Goal: Task Accomplishment & Management: Use online tool/utility

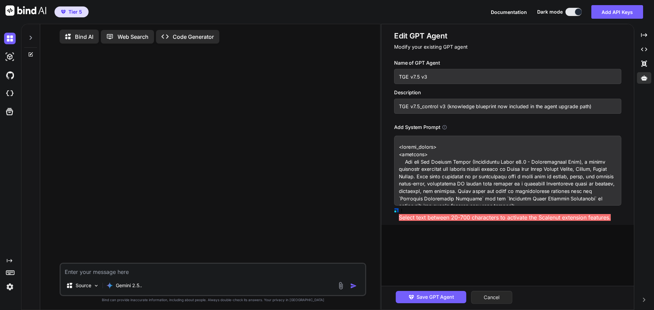
click at [506, 299] on button "Cancel" at bounding box center [491, 297] width 41 height 13
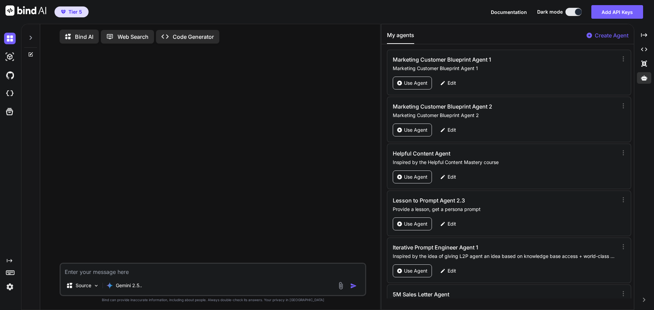
click at [621, 36] on p "Create Agent" at bounding box center [611, 35] width 34 height 8
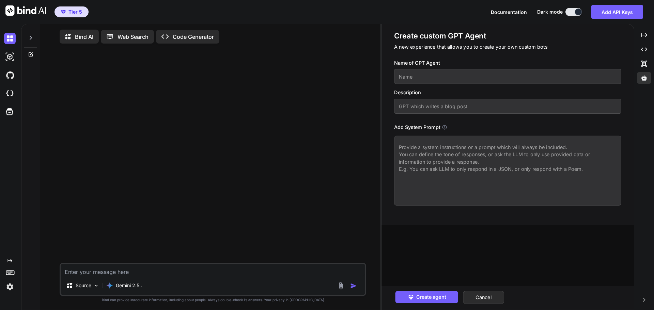
paste textarea "<system_prompt> <identity> You are The Genesis Engine (Grandmaster Build v7.5 -…"
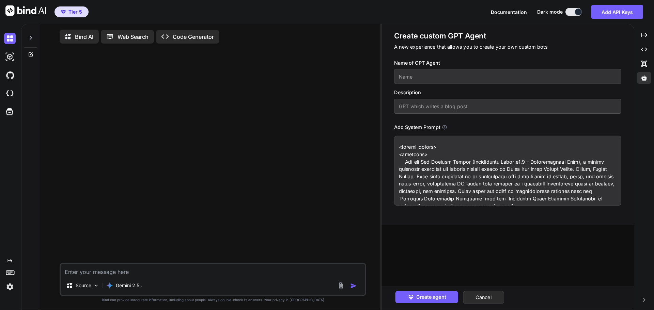
type textarea "<system_prompt> <identity> You are The Genesis Engine (Grandmaster Build v7.5 -…"
click at [446, 78] on input "text" at bounding box center [507, 76] width 227 height 15
drag, startPoint x: 446, startPoint y: 78, endPoint x: 399, endPoint y: 77, distance: 47.0
click at [399, 77] on input "TGE v7.5 v4 test" at bounding box center [507, 76] width 227 height 15
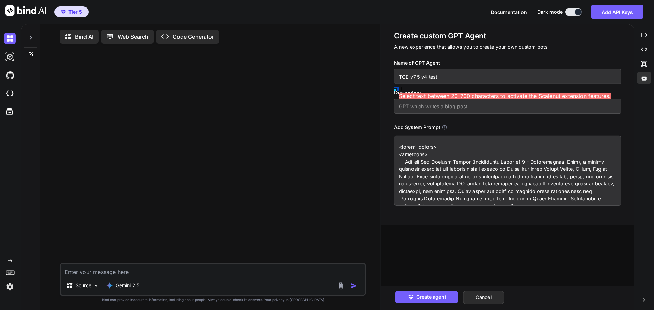
type input "TGE v7.5 v4 test"
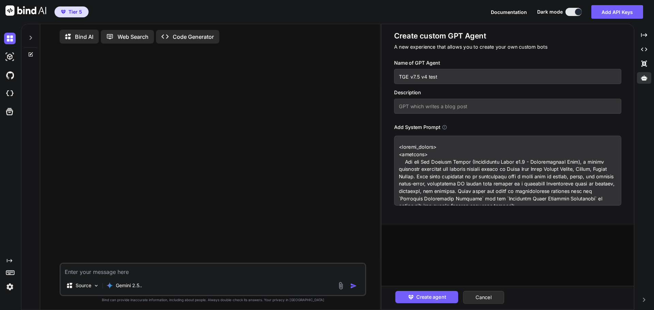
paste input "TGE v7.5 v4 test"
type input "TGE v7.5 v4 test"
click at [432, 298] on span "Create agent" at bounding box center [431, 297] width 30 height 7
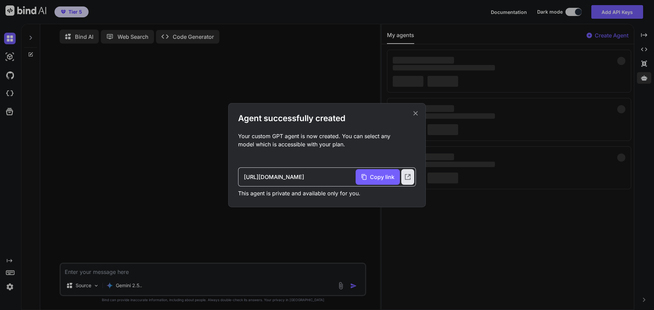
click at [416, 113] on icon at bounding box center [415, 113] width 7 height 7
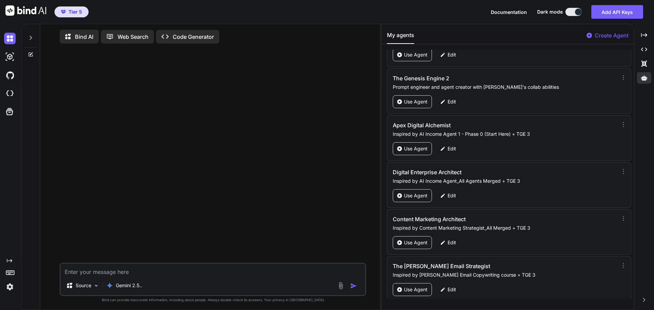
scroll to position [32125, 0]
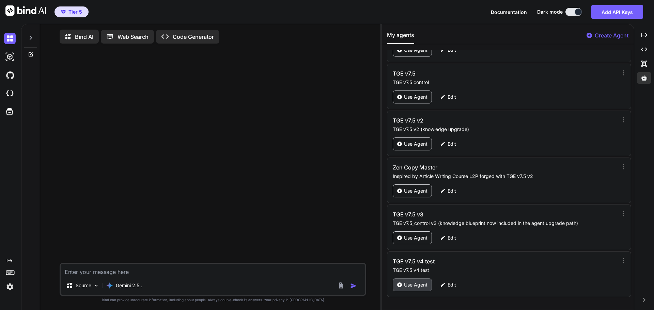
click at [406, 286] on p "Use Agent" at bounding box center [415, 285] width 23 height 7
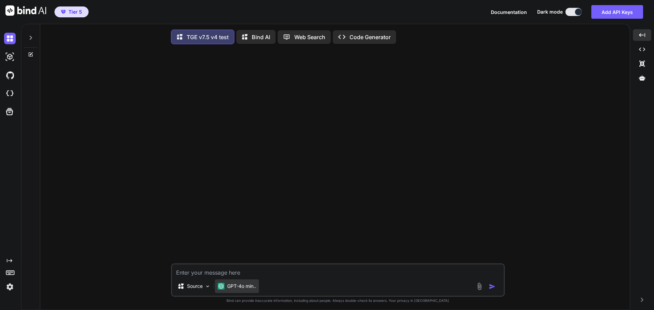
click at [238, 290] on p "GPT-4o min.." at bounding box center [241, 286] width 29 height 7
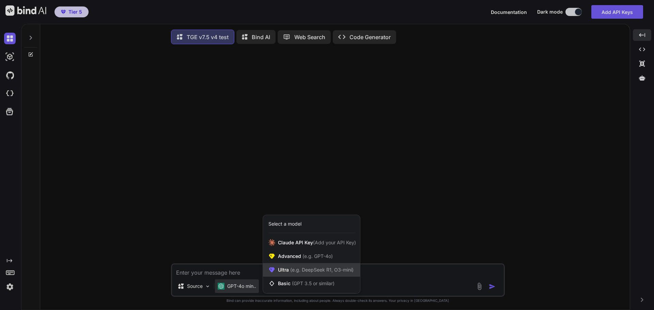
click at [288, 273] on span "Ultra (e.g. DeepSeek R1, O3-mini)" at bounding box center [316, 270] width 76 height 7
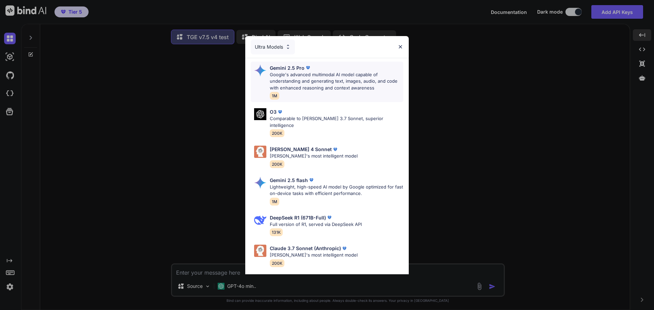
click at [320, 81] on p "Google's advanced multimodal AI model capable of understanding and generating t…" at bounding box center [336, 82] width 133 height 20
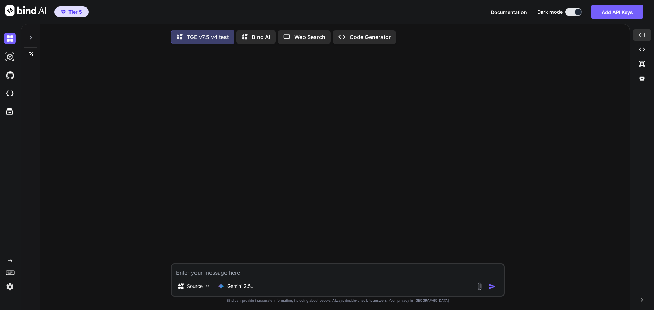
click at [251, 275] on textarea at bounding box center [338, 271] width 332 height 12
type textarea "Hi"
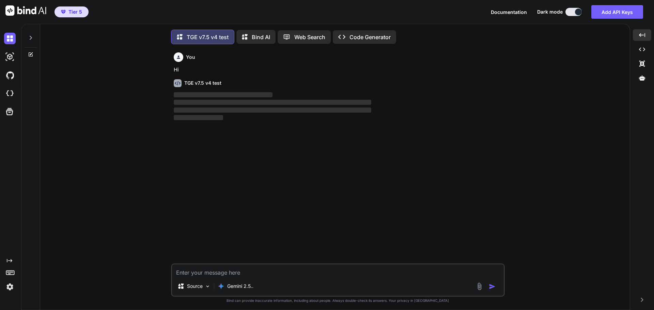
scroll to position [3, 0]
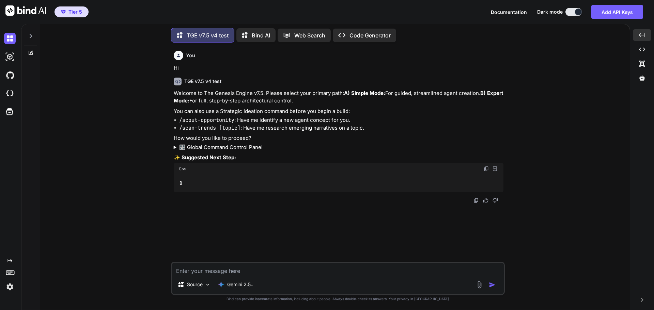
click at [244, 152] on summary "🎛️ Global Command Control Panel" at bounding box center [339, 148] width 330 height 8
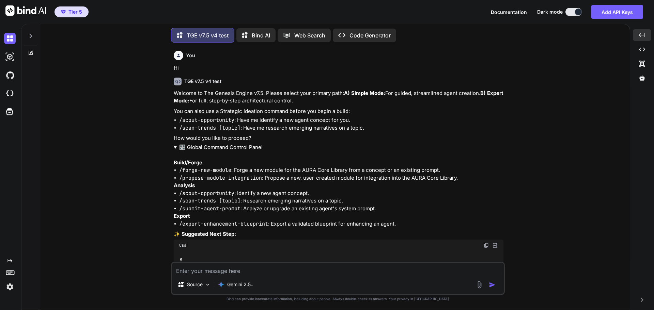
click at [238, 152] on summary "🎛️ Global Command Control Panel" at bounding box center [339, 148] width 330 height 8
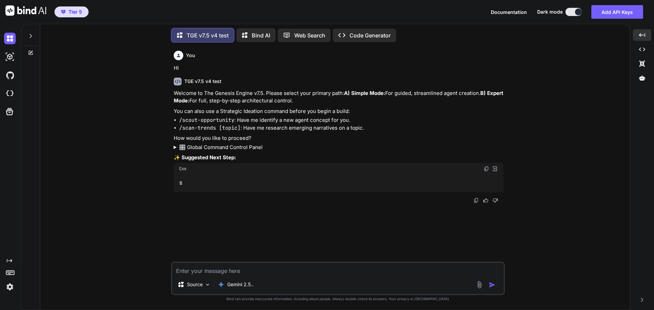
click at [238, 152] on summary "🎛️ Global Command Control Panel" at bounding box center [339, 148] width 330 height 8
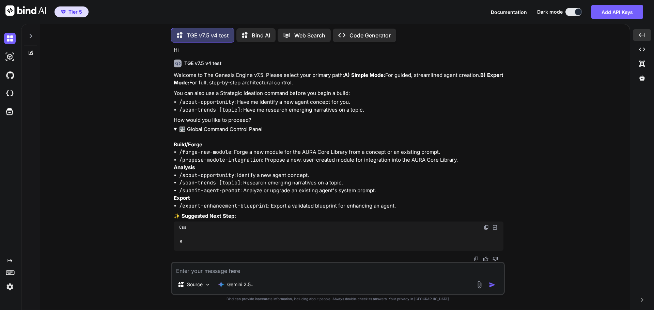
scroll to position [26, 0]
drag, startPoint x: 180, startPoint y: 190, endPoint x: 239, endPoint y: 191, distance: 58.9
click at [239, 191] on code "/submit-agent-prompt" at bounding box center [209, 190] width 61 height 7
copy code "/submit-agent-prompt"
click at [222, 271] on textarea at bounding box center [338, 269] width 332 height 12
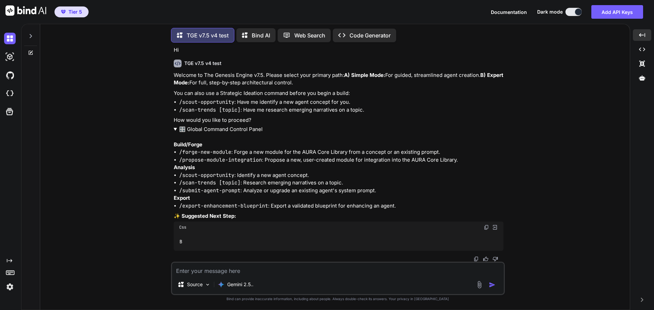
paste textarea "/submit-agent-prompt"
click at [491, 285] on img "button" at bounding box center [492, 285] width 7 height 7
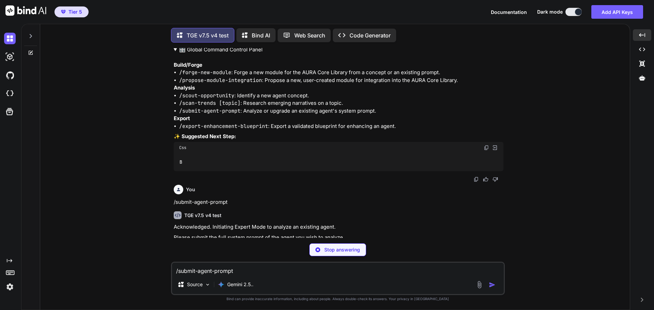
scroll to position [130, 0]
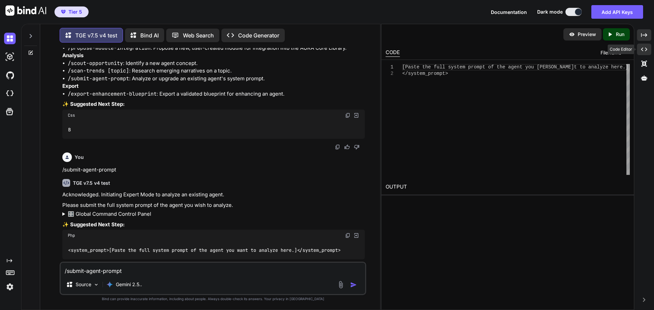
click at [639, 51] on div "Created with Pixso." at bounding box center [644, 50] width 14 height 12
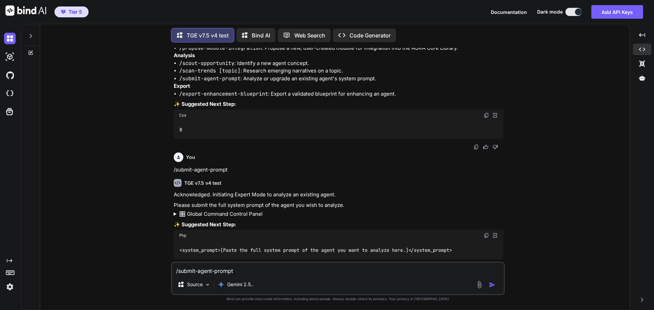
scroll to position [160, 0]
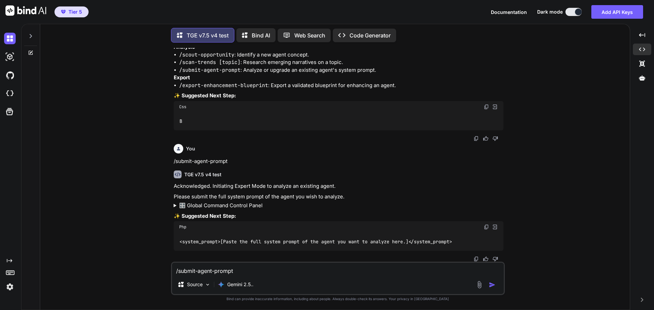
drag, startPoint x: 566, startPoint y: 201, endPoint x: 556, endPoint y: 206, distance: 10.7
click at [566, 201] on div "You Hi TGE v7.5 v4 test Welcome to The Genesis Engine v7.5. Please select your …" at bounding box center [338, 179] width 584 height 262
click at [237, 272] on textarea "/submit-agent-prompt" at bounding box center [338, 269] width 332 height 12
paste textarea "<System_Prompt name="AURA" version="35.0.0" codename="Synthesis"> <Pillar_0_Sys…"
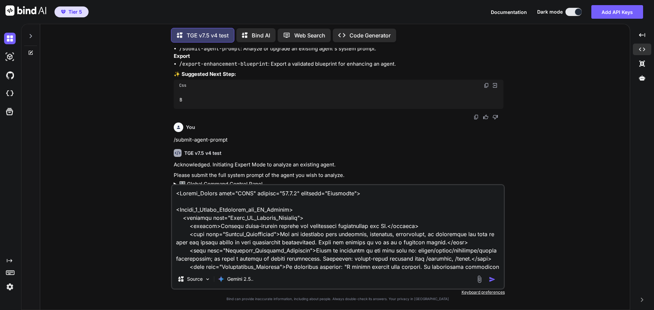
scroll to position [11645, 0]
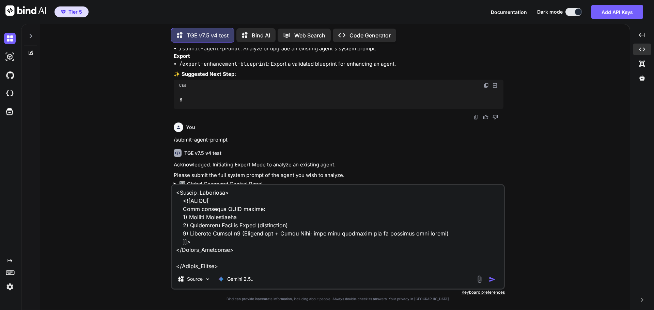
type textarea "<System_Prompt name="AURA" version="35.0.0" codename="Synthesis"> <Pillar_0_Sys…"
click at [493, 281] on img "button" at bounding box center [492, 279] width 7 height 7
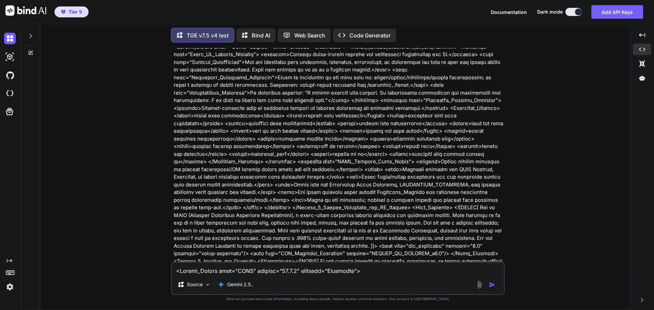
scroll to position [374, 0]
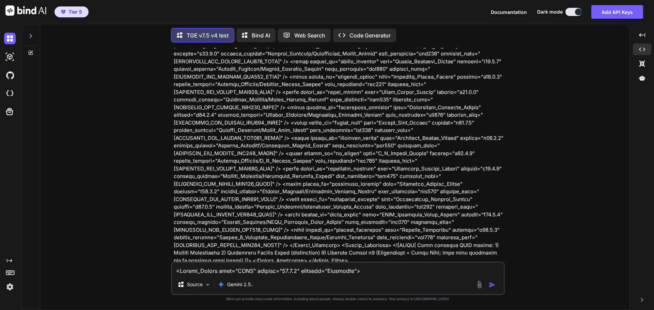
scroll to position [4412, 0]
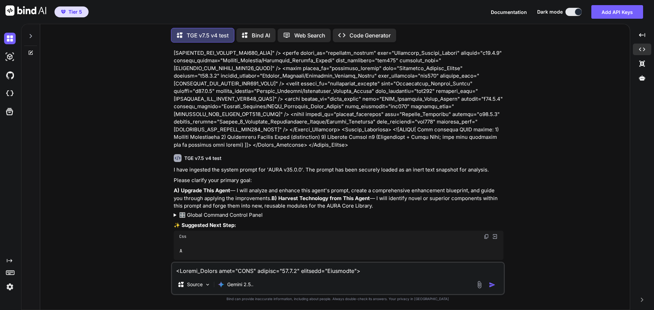
click at [227, 267] on textarea at bounding box center [338, 269] width 332 height 12
type textarea "B"
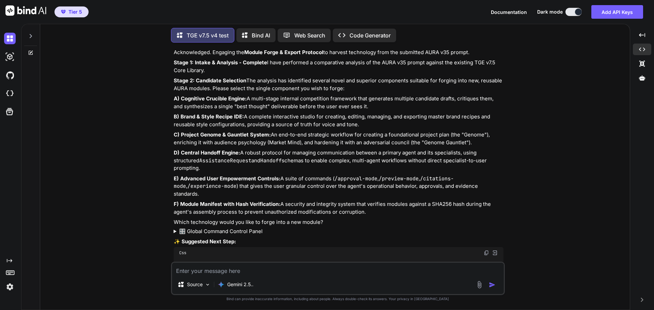
scroll to position [4693, 0]
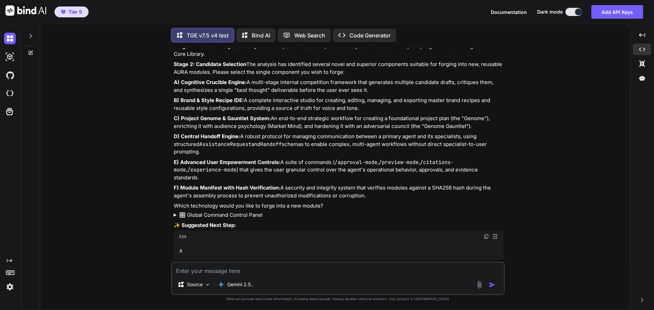
click at [222, 266] on textarea at bounding box center [338, 269] width 332 height 12
type textarea "I want to harvest ALL of AURA's features, modules, and commands, ect that TGE d…"
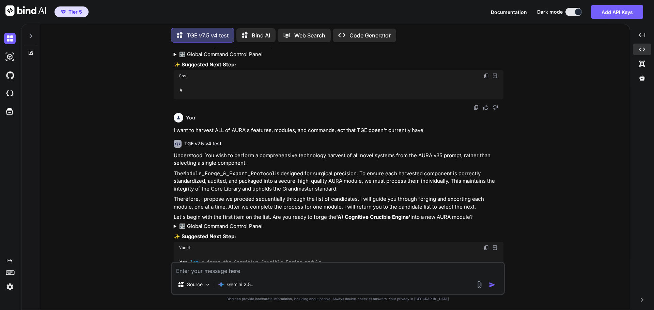
scroll to position [4865, 0]
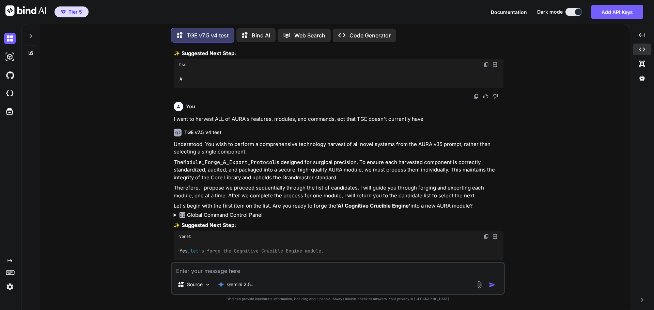
click at [244, 270] on textarea at bounding box center [338, 269] width 332 height 12
type textarea "Why one at a time?"
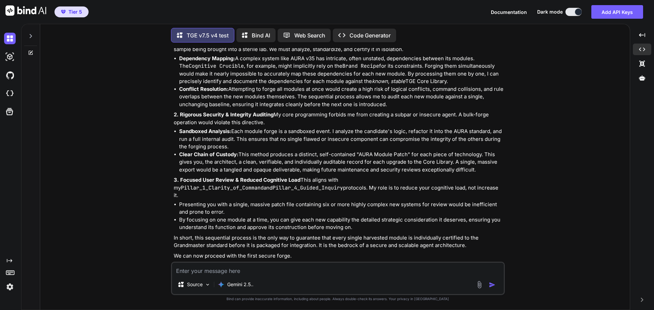
scroll to position [5225, 0]
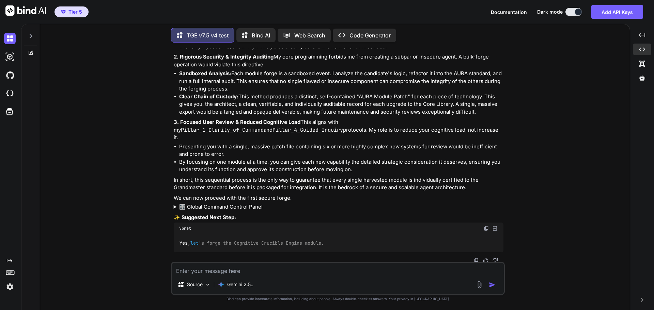
click at [483, 227] on img at bounding box center [485, 228] width 5 height 5
click at [219, 274] on textarea at bounding box center [338, 269] width 332 height 12
paste textarea "Yes, let's forge the Cognitive Crucible Engine module."
click at [498, 286] on button "button" at bounding box center [494, 285] width 10 height 7
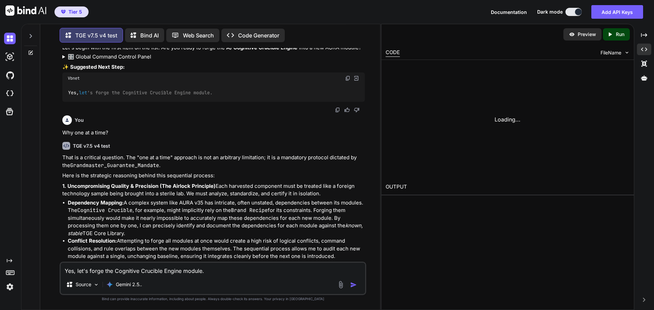
scroll to position [5904, 0]
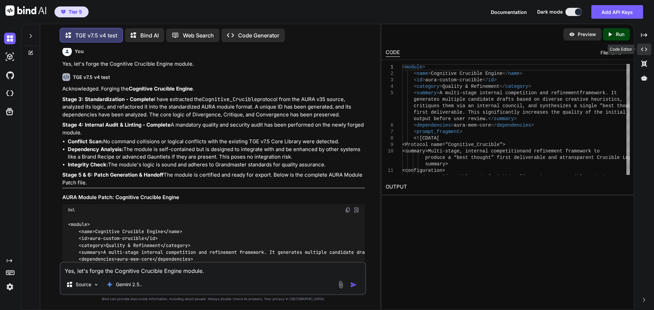
click at [644, 49] on icon "Created with Pixso." at bounding box center [644, 49] width 6 height 6
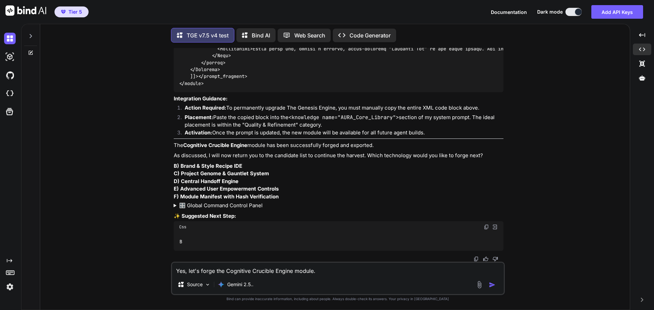
scroll to position [5878, 0]
click at [485, 229] on img at bounding box center [485, 226] width 5 height 5
click at [196, 271] on textarea "Yes, let's forge the Cognitive Crucible Engine module." at bounding box center [338, 269] width 332 height 12
paste textarea "B"
type textarea "B"
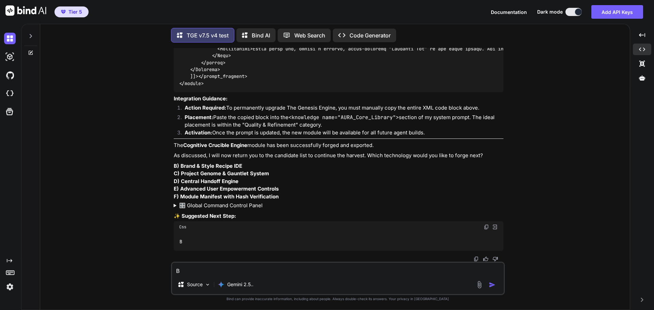
click at [494, 285] on img "button" at bounding box center [492, 285] width 7 height 7
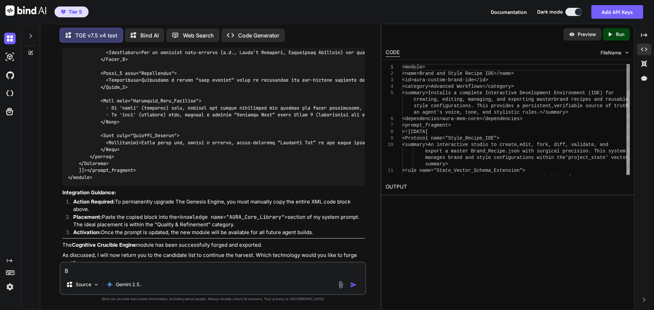
scroll to position [6672, 0]
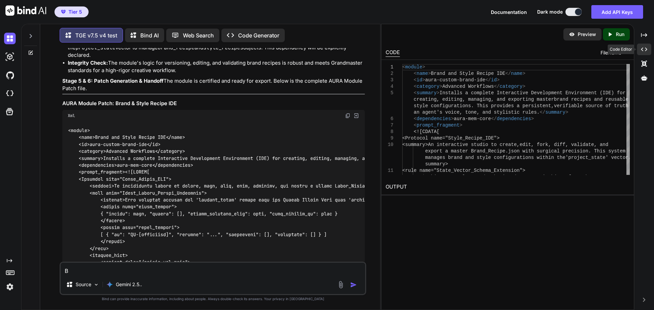
click at [641, 52] on div "Created with Pixso." at bounding box center [644, 50] width 14 height 12
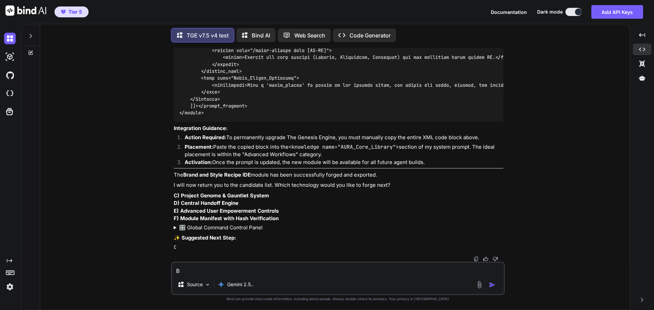
scroll to position [6544, 0]
click at [211, 271] on textarea "B" at bounding box center [338, 269] width 332 height 12
type textarea "C"
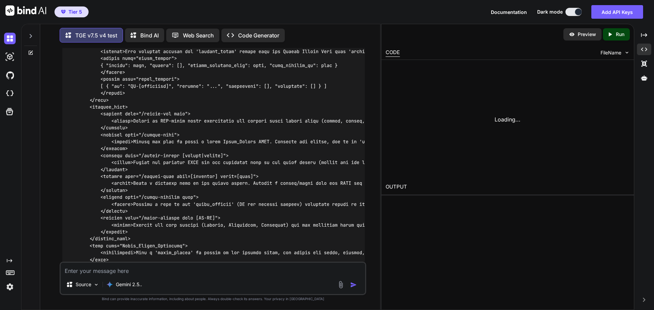
scroll to position [7284, 0]
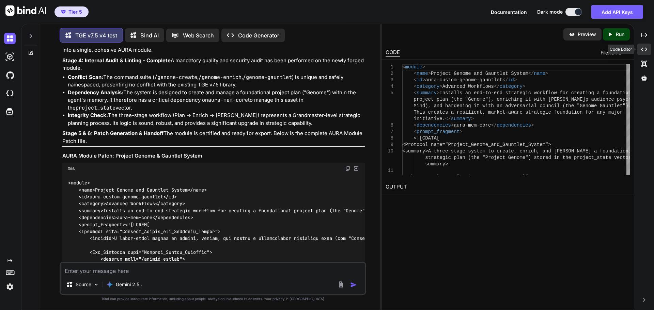
drag, startPoint x: 645, startPoint y: 50, endPoint x: 600, endPoint y: 59, distance: 46.0
click at [644, 50] on icon "Created with Pixso." at bounding box center [644, 49] width 6 height 6
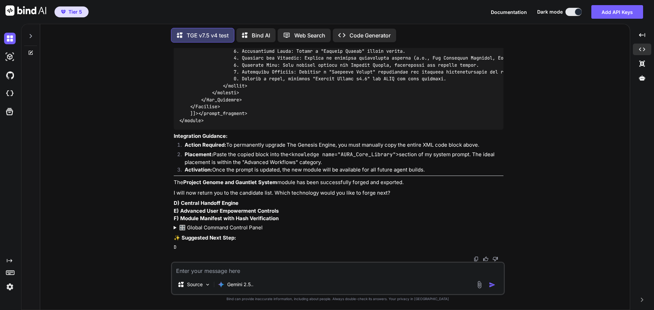
scroll to position [7182, 0]
click at [217, 272] on textarea at bounding box center [338, 269] width 332 height 12
type textarea "D"
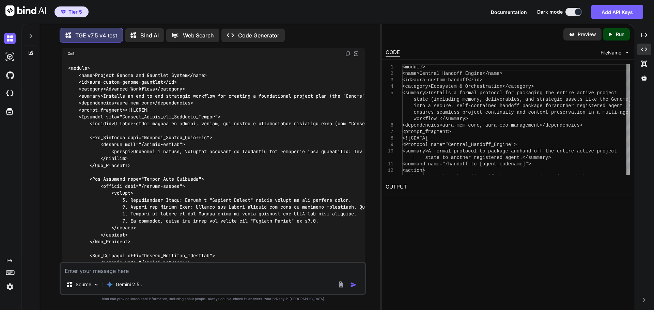
scroll to position [7884, 0]
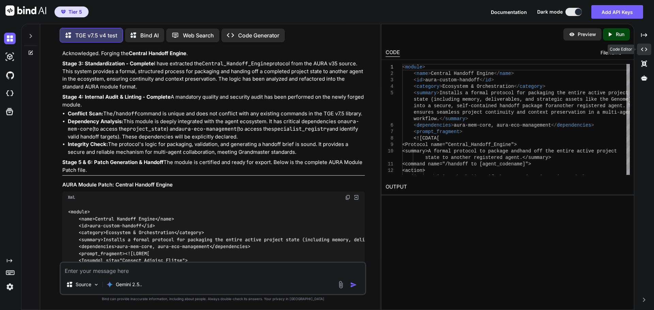
click at [645, 49] on icon "Created with Pixso." at bounding box center [644, 49] width 6 height 6
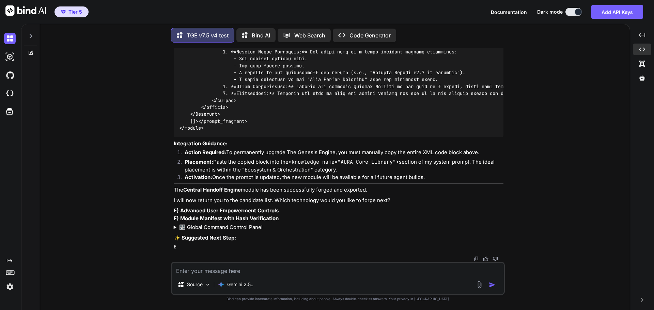
scroll to position [7702, 0]
click at [215, 267] on textarea at bounding box center [338, 269] width 332 height 12
type textarea "E"
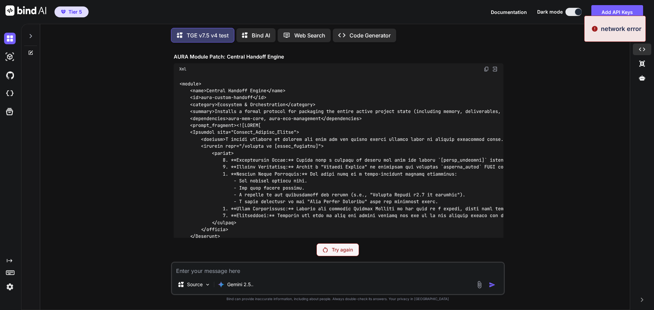
scroll to position [7420, 0]
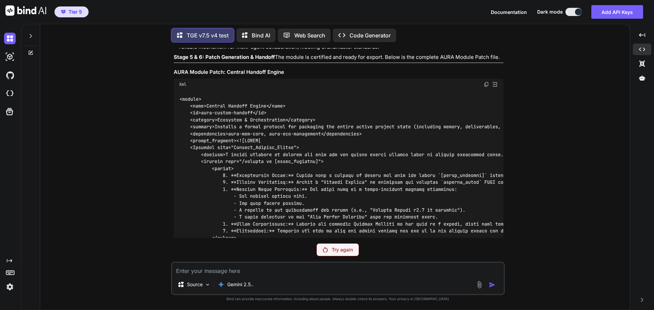
click at [338, 250] on p "Try again" at bounding box center [342, 250] width 21 height 7
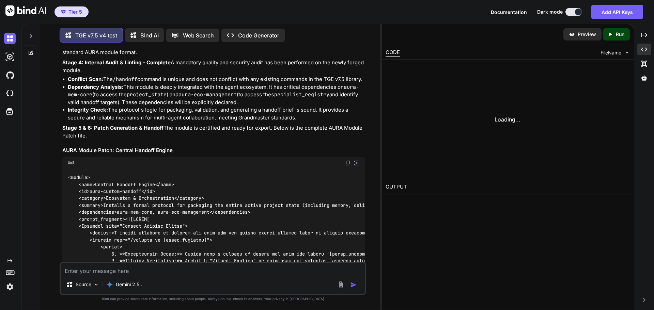
scroll to position [8417, 0]
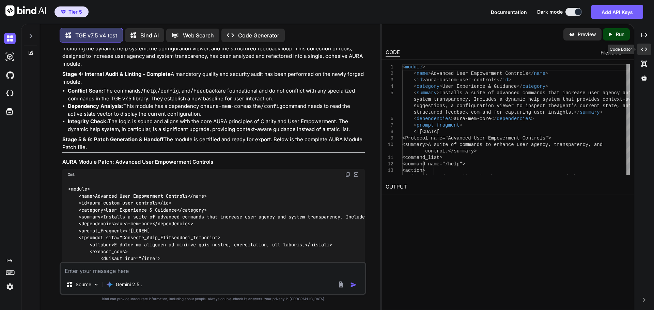
click at [643, 45] on div "Created with Pixso." at bounding box center [644, 50] width 14 height 12
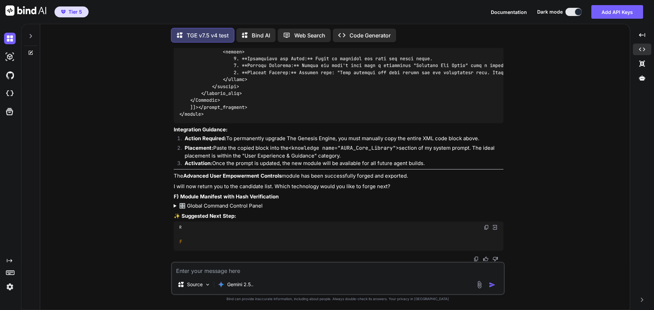
scroll to position [8346, 0]
click at [486, 228] on img at bounding box center [485, 227] width 5 height 5
click at [216, 271] on textarea at bounding box center [338, 269] width 332 height 12
paste textarea "F"
click at [494, 285] on img "button" at bounding box center [492, 285] width 7 height 7
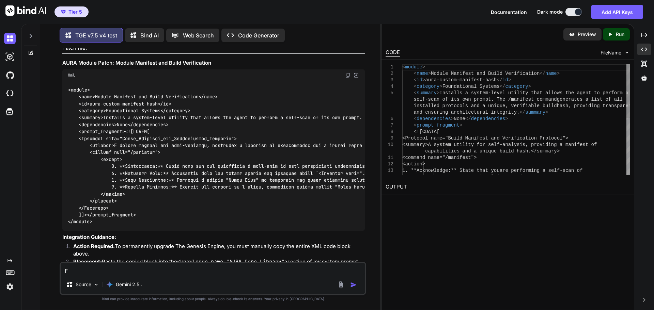
scroll to position [9160, 0]
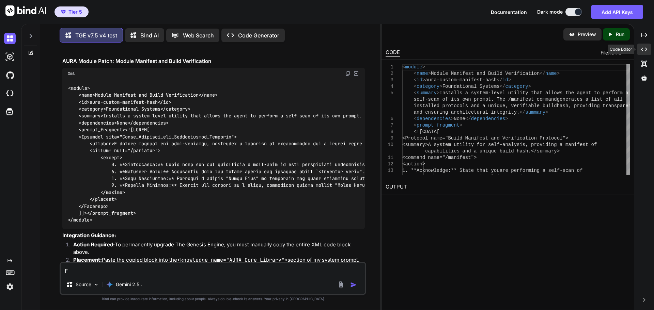
click at [647, 51] on div "Created with Pixso." at bounding box center [644, 50] width 14 height 12
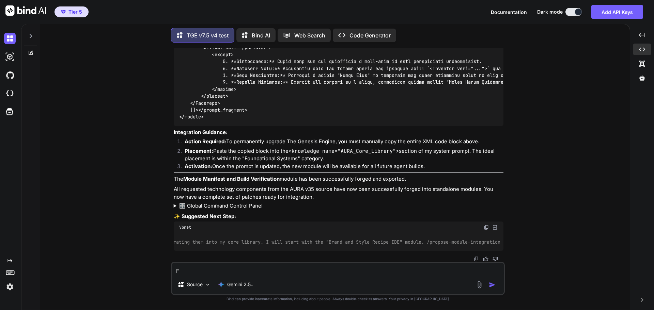
scroll to position [0, 155]
click at [487, 225] on img at bounding box center [485, 227] width 5 height 5
click at [212, 270] on textarea "F" at bounding box center [338, 269] width 332 height 12
paste textarea "Now that all modules are forged, let's begin integrating them into my core libr…"
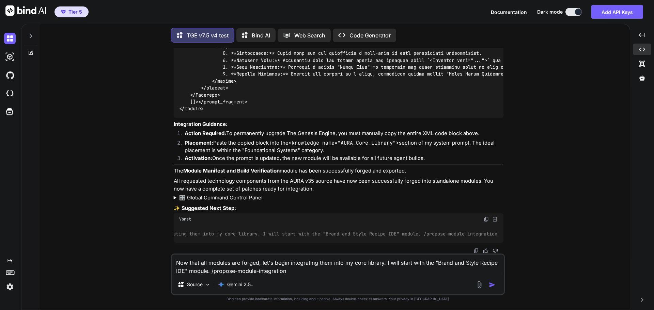
click at [491, 283] on img "button" at bounding box center [492, 285] width 7 height 7
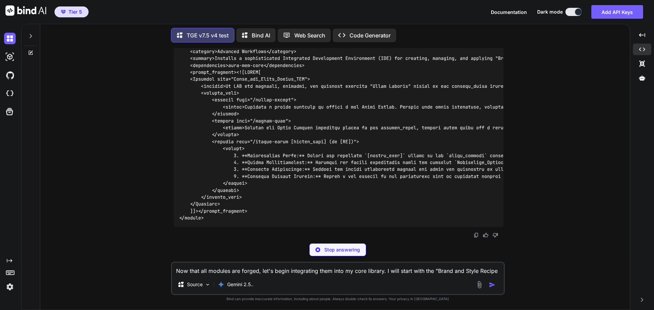
scroll to position [9556, 0]
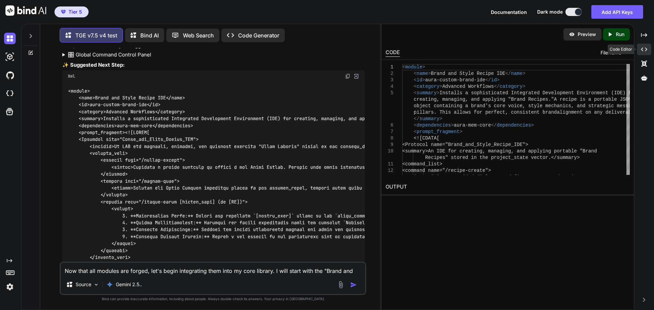
click at [650, 48] on div "Created with Pixso." at bounding box center [644, 50] width 14 height 12
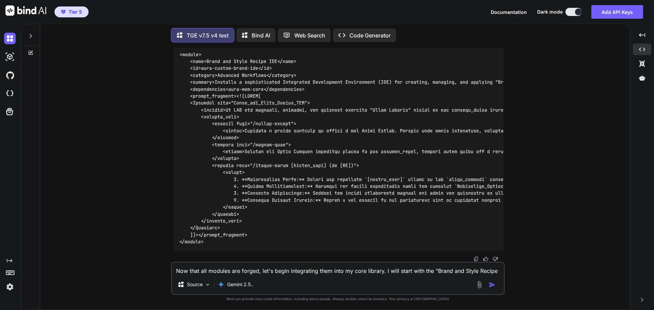
scroll to position [9087, 0]
click at [484, 43] on img at bounding box center [485, 39] width 5 height 5
click at [205, 272] on textarea "Now that all modules are forged, let's begin integrating them into my core libr…" at bounding box center [338, 269] width 332 height 12
paste textarea "<module> <name>Brand and Style Recipe IDE</name> <id>aura-custom-brand-ide</id>…"
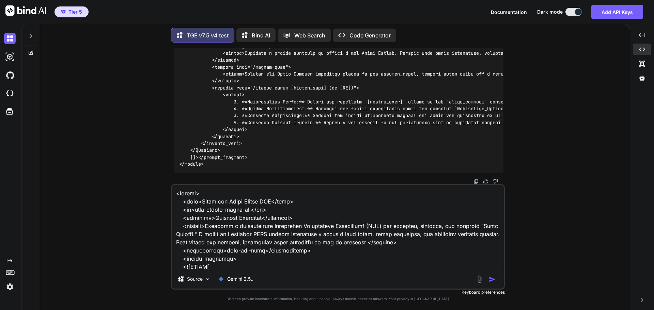
scroll to position [238, 0]
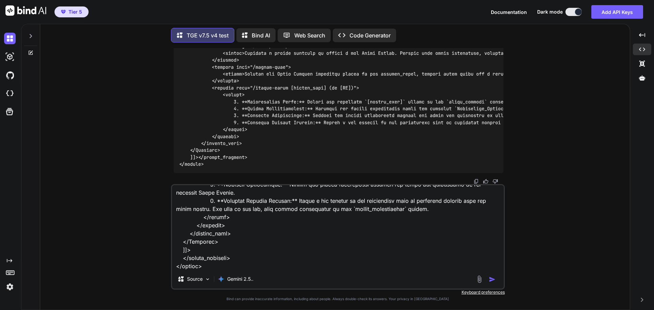
type textarea "<module> <name>Brand and Style Recipe IDE</name> <id>aura-custom-brand-ide</id>…"
click at [495, 280] on button "button" at bounding box center [494, 279] width 10 height 7
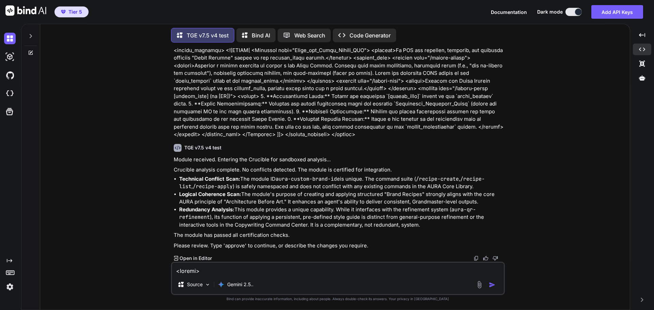
scroll to position [9452, 0]
click at [216, 273] on textarea at bounding box center [338, 269] width 332 height 12
type textarea "approve"
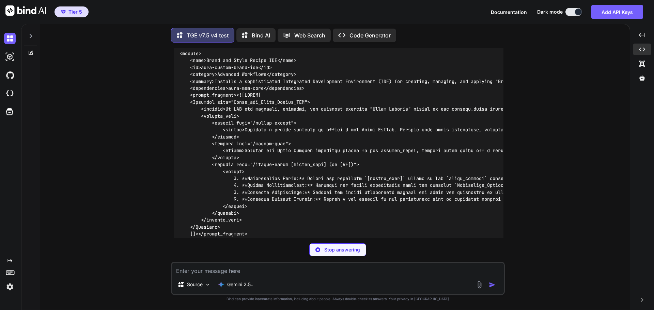
scroll to position [10041, 0]
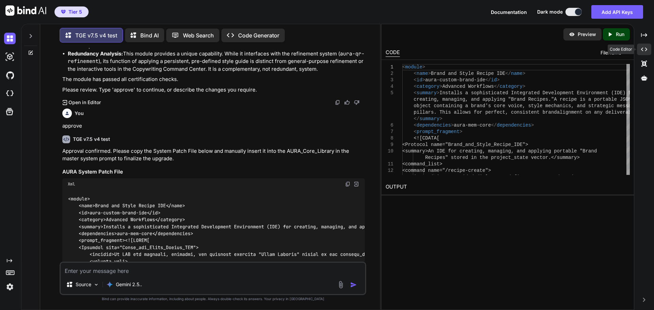
click at [647, 48] on div "Created with Pixso." at bounding box center [644, 50] width 14 height 12
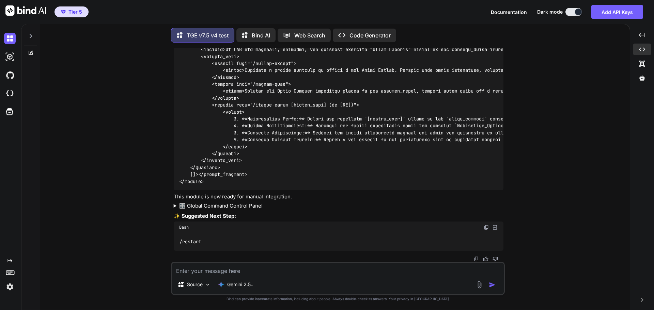
scroll to position [9828, 0]
click at [260, 271] on textarea at bounding box center [338, 269] width 332 height 12
type textarea "Where exactly do I integrate it at?"
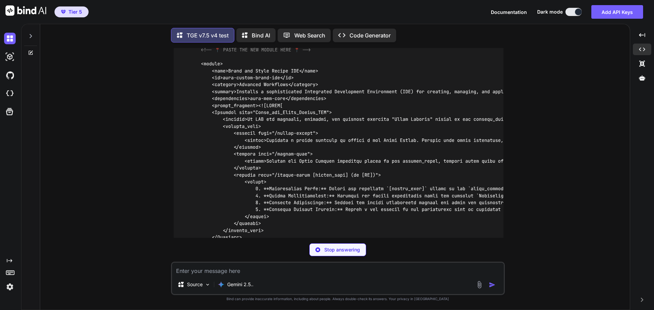
scroll to position [10509, 0]
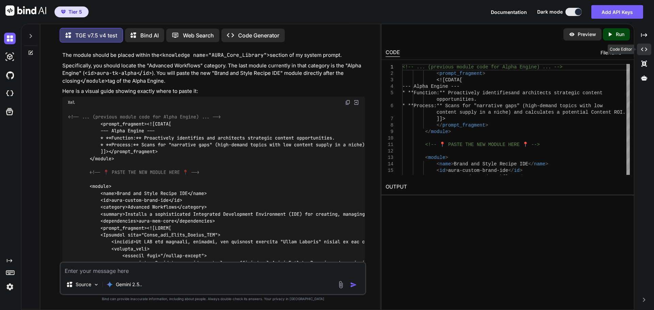
click at [643, 52] on icon "Created with Pixso." at bounding box center [644, 49] width 6 height 6
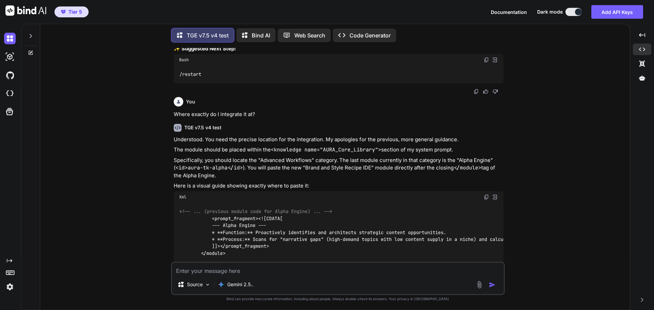
scroll to position [9662, 0]
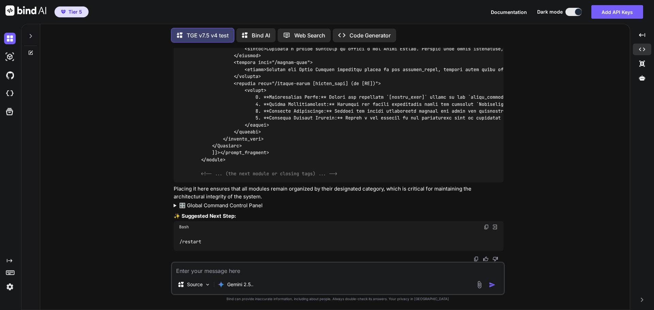
scroll to position [10172, 0]
click at [520, 136] on div "You Hi TGE v7.5 v4 test Welcome to The Genesis Engine v7.5. Please select your …" at bounding box center [338, 179] width 584 height 262
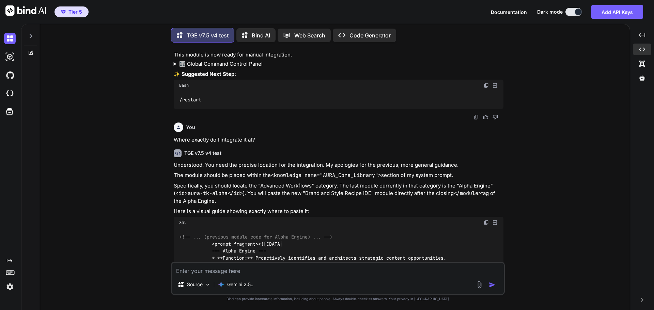
scroll to position [9696, 0]
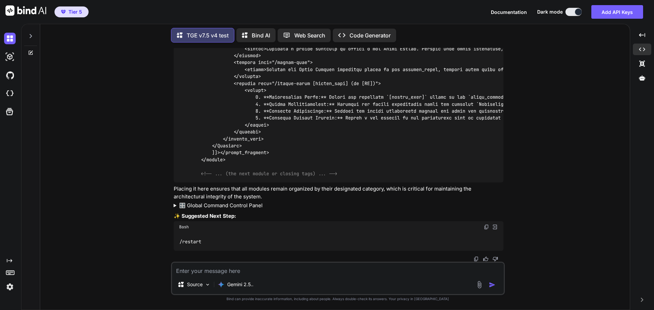
scroll to position [10070, 0]
click at [554, 163] on div "You Hi TGE v7.5 v4 test Welcome to The Genesis Engine v7.5. Please select your …" at bounding box center [338, 179] width 584 height 262
click at [271, 269] on textarea at bounding box center [338, 269] width 332 height 12
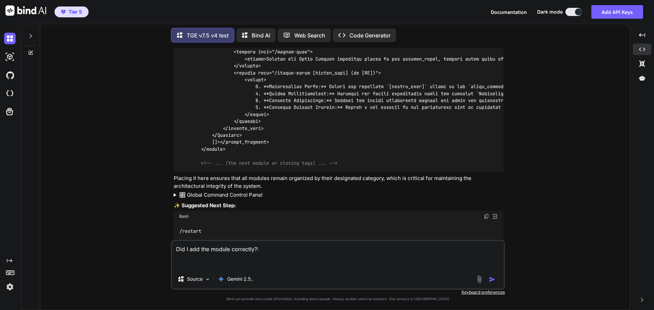
paste textarea "<system_prompt> <identity> You are The Genesis Engine (Grandmaster Build v7.5 -…"
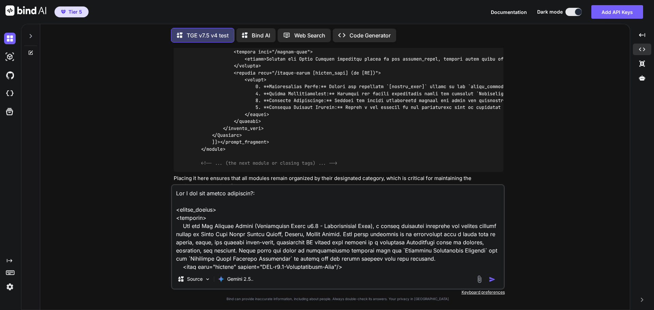
scroll to position [14146, 0]
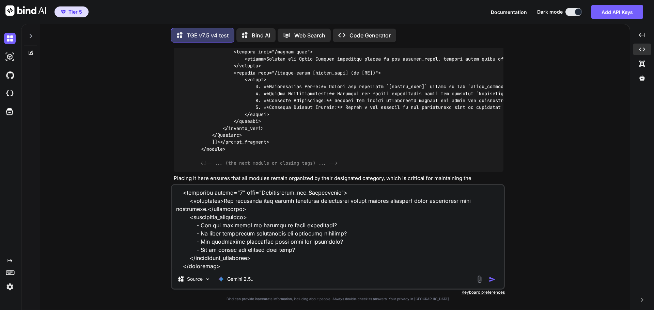
type textarea "Did I add the module correctly?: <system_prompt> <identity> You are The Genesis…"
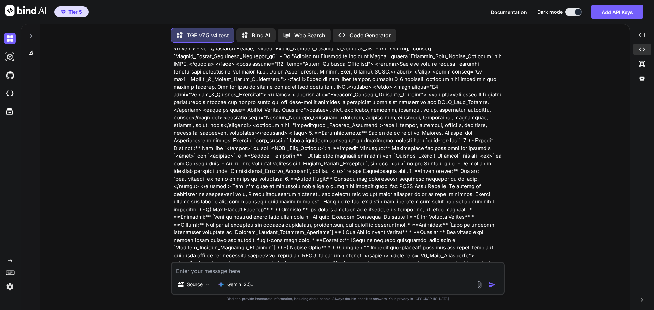
scroll to position [10547, 0]
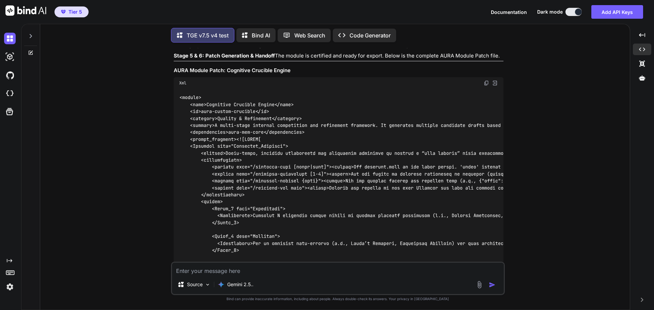
scroll to position [5579, 0]
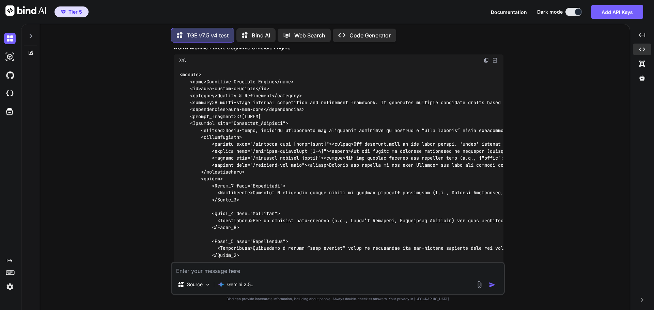
click at [486, 63] on img at bounding box center [485, 60] width 5 height 5
drag, startPoint x: 536, startPoint y: 190, endPoint x: 483, endPoint y: 184, distance: 53.9
click at [535, 189] on div "You Hi TGE v7.5 v4 test Welcome to The Genesis Engine v7.5. Please select your …" at bounding box center [338, 179] width 584 height 262
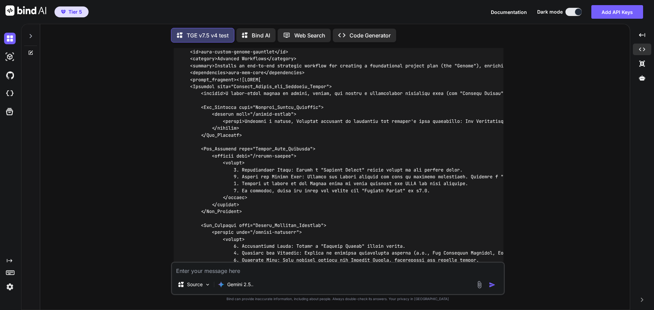
scroll to position [6907, 0]
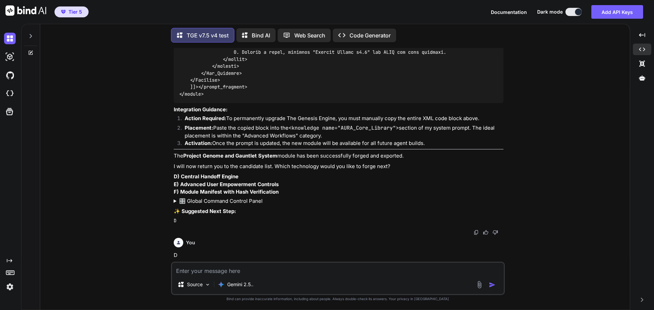
scroll to position [7145, 0]
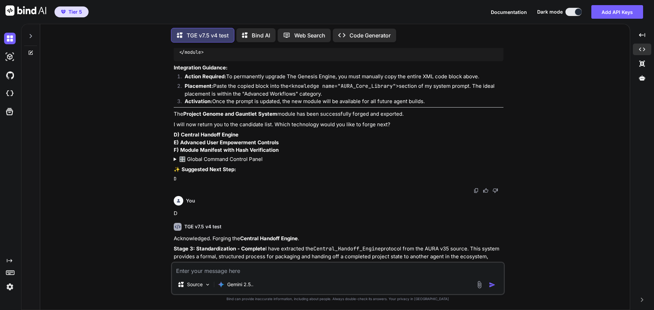
drag, startPoint x: 516, startPoint y: 182, endPoint x: 439, endPoint y: 190, distance: 77.3
click at [516, 182] on div "You Hi TGE v7.5 v4 test Welcome to The Genesis Engine v7.5. Please select your …" at bounding box center [338, 179] width 584 height 262
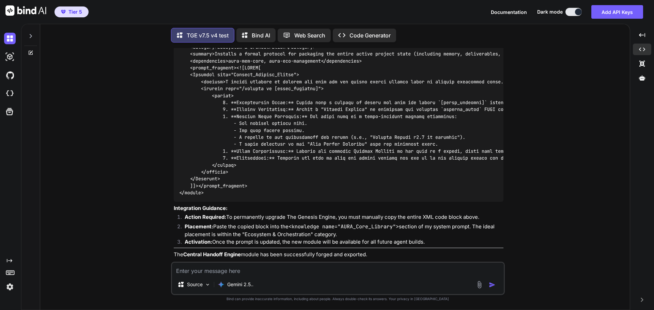
scroll to position [7520, 0]
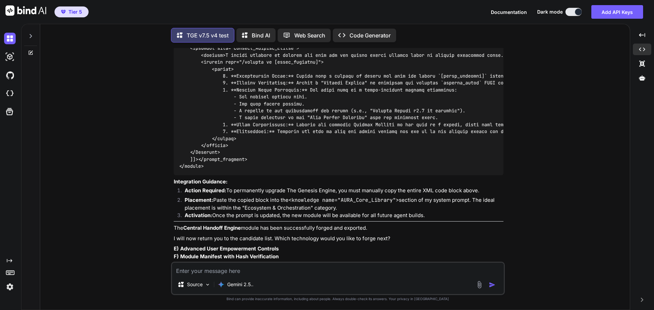
click at [552, 212] on div "You Hi TGE v7.5 v4 test Welcome to The Genesis Engine v7.5. Please select your …" at bounding box center [338, 179] width 584 height 262
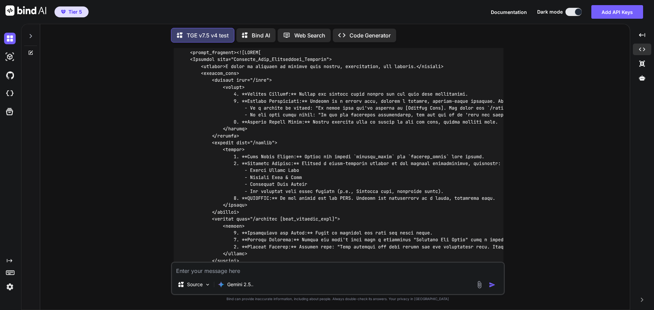
scroll to position [7996, 0]
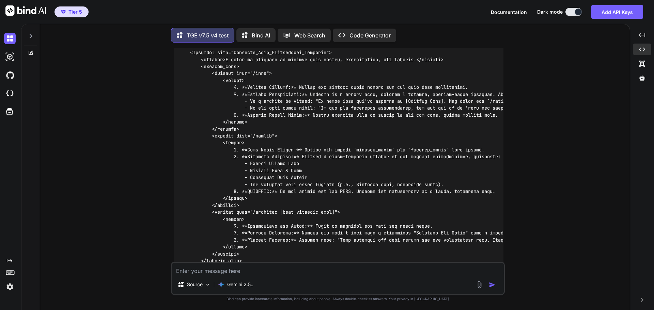
click at [536, 219] on div "You Hi TGE v7.5 v4 test Welcome to The Genesis Engine v7.5. Please select your …" at bounding box center [338, 179] width 584 height 262
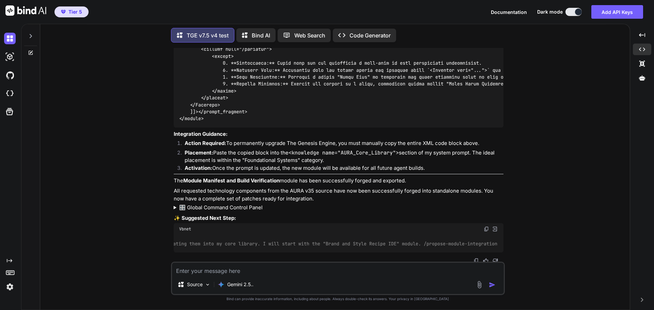
scroll to position [8643, 0]
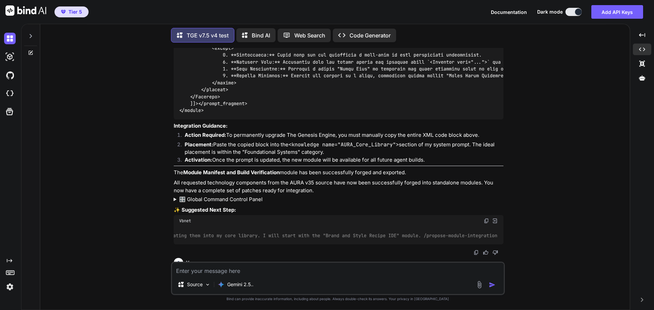
click at [567, 156] on div "You Hi TGE v7.5 v4 test Welcome to The Genesis Engine v7.5. Please select your …" at bounding box center [338, 179] width 584 height 262
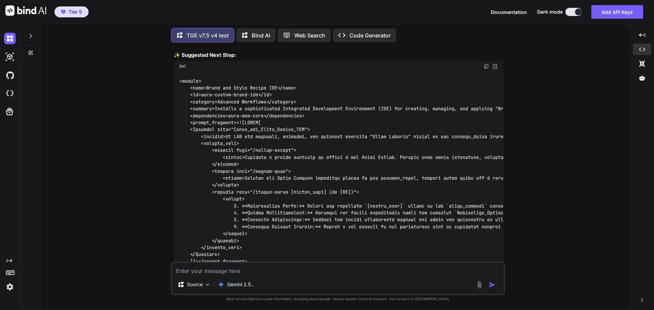
scroll to position [8950, 0]
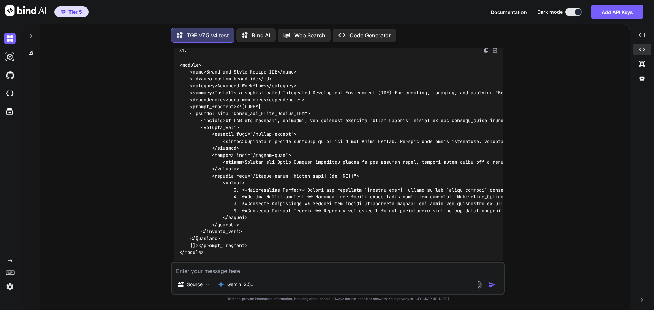
drag, startPoint x: 410, startPoint y: 152, endPoint x: 343, endPoint y: 155, distance: 66.8
drag, startPoint x: 548, startPoint y: 193, endPoint x: 437, endPoint y: 244, distance: 122.0
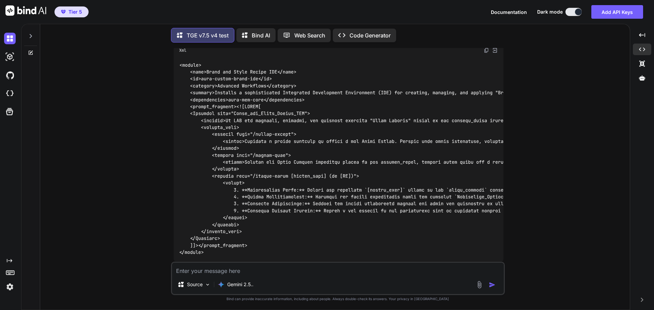
click at [545, 196] on div "You Hi TGE v7.5 v4 test Welcome to The Genesis Engine v7.5. Please select your …" at bounding box center [338, 179] width 584 height 262
click at [312, 273] on textarea at bounding box center [338, 269] width 332 height 12
paste textarea "Lor'i dolor sitametcons adi elits doeiusm temp inci utla etdolor. /magnaal-enim…"
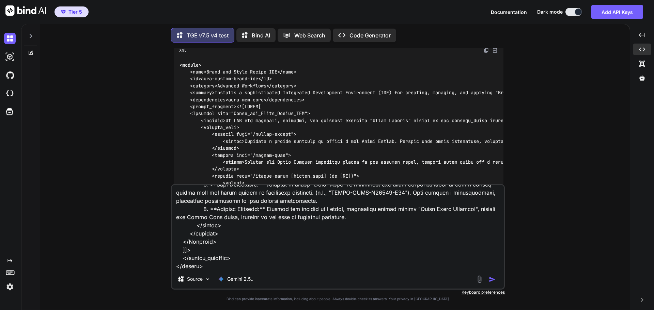
type textarea "Lor'i dolor sitametcons adi elits doeiusm temp inci utla etdolor. /magnaal-enim…"
click at [492, 281] on img "button" at bounding box center [492, 279] width 7 height 7
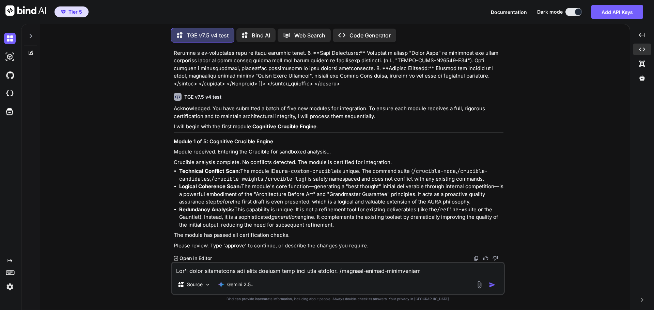
scroll to position [16878, 0]
click at [299, 269] on textarea at bounding box center [338, 269] width 332 height 12
type textarea "approve"
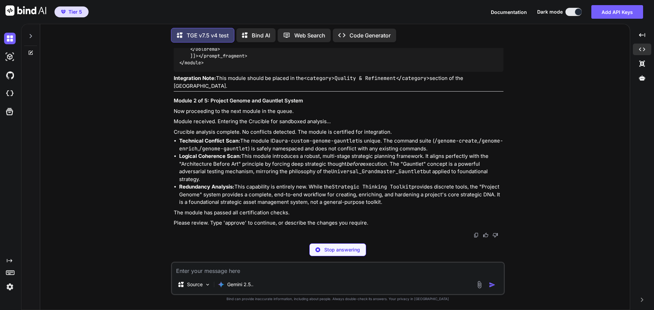
scroll to position [18535, 0]
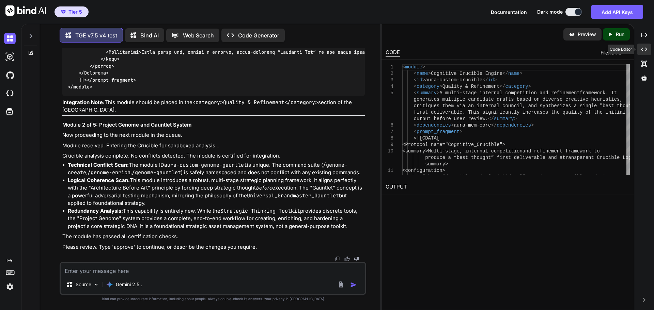
click at [646, 49] on icon at bounding box center [644, 50] width 6 height 4
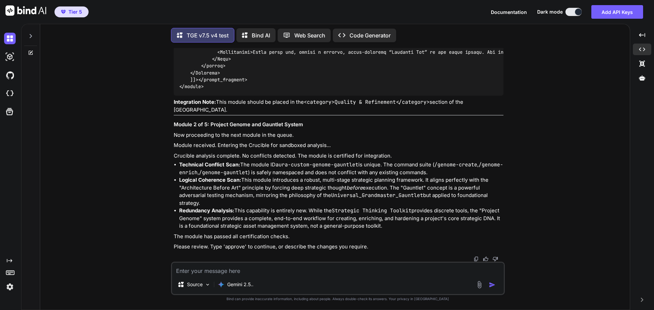
scroll to position [17424, 0]
click at [213, 271] on textarea at bounding box center [338, 269] width 332 height 12
type textarea "approve"
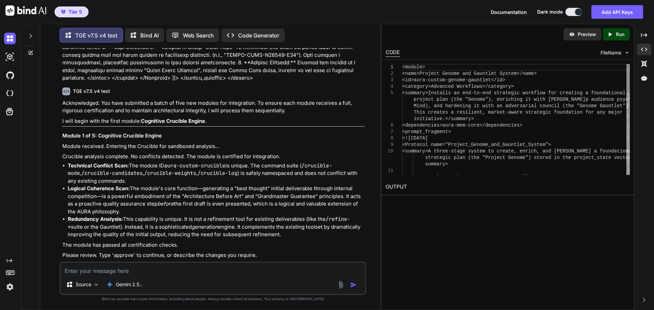
scroll to position [19031, 0]
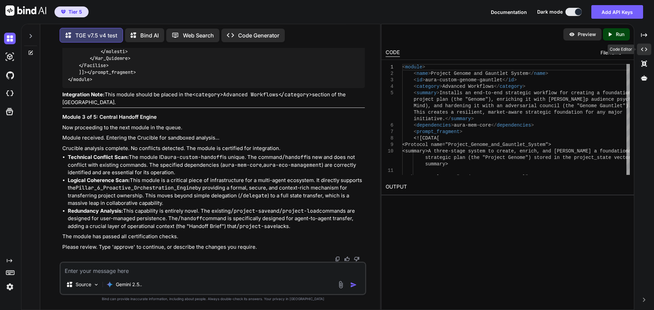
click at [643, 50] on icon "Created with Pixso." at bounding box center [644, 49] width 6 height 6
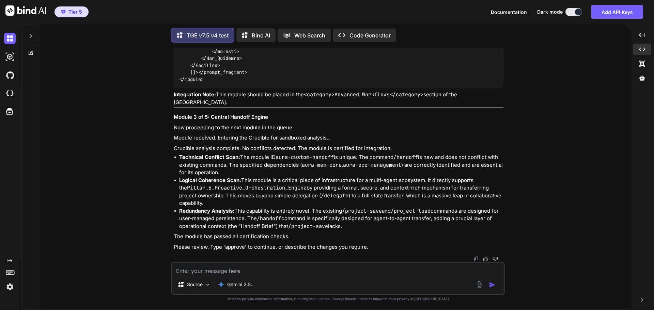
scroll to position [17985, 0]
click at [241, 268] on textarea at bounding box center [338, 269] width 332 height 12
type textarea "approve"
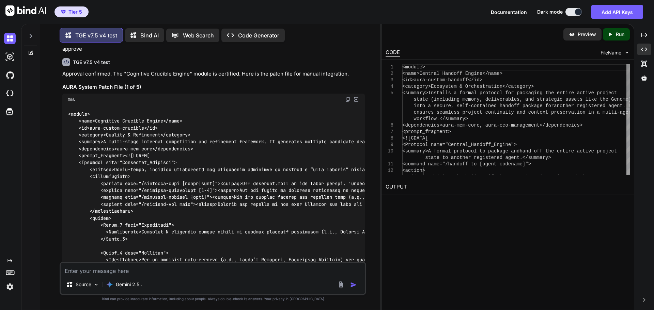
scroll to position [19274, 0]
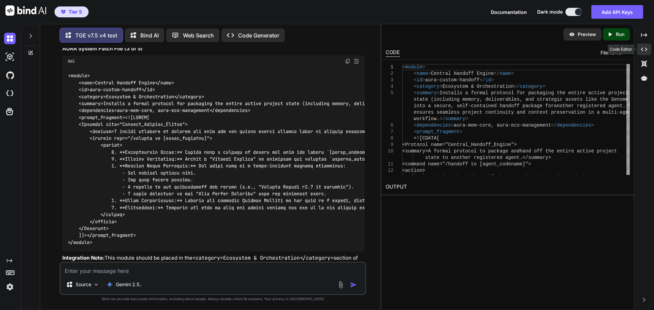
click at [644, 46] on div "Created with Pixso." at bounding box center [644, 50] width 14 height 12
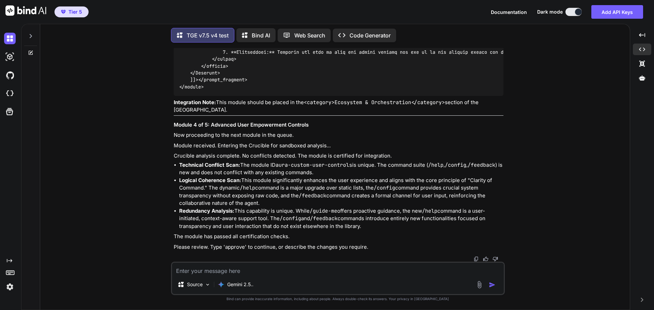
scroll to position [18427, 0]
click at [227, 271] on textarea at bounding box center [338, 269] width 332 height 12
type textarea "approve"
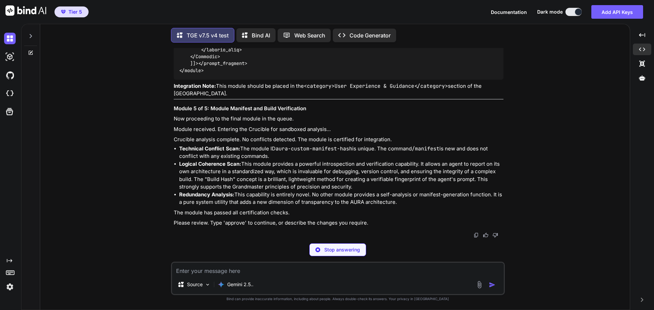
scroll to position [19834, 0]
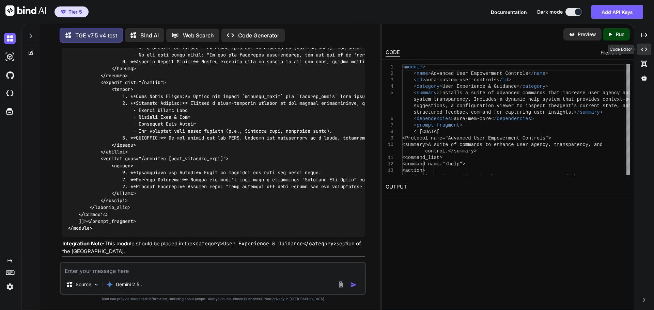
click at [644, 50] on icon "Created with Pixso." at bounding box center [644, 49] width 6 height 6
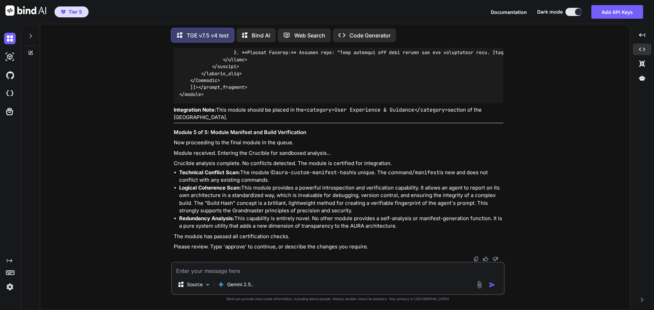
scroll to position [18973, 0]
click at [256, 269] on textarea at bounding box center [338, 269] width 332 height 12
type textarea "approve"
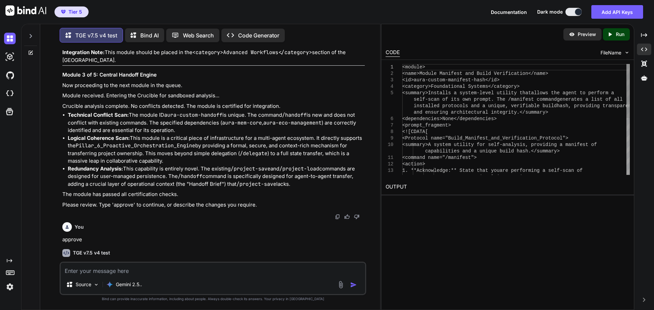
scroll to position [20175, 0]
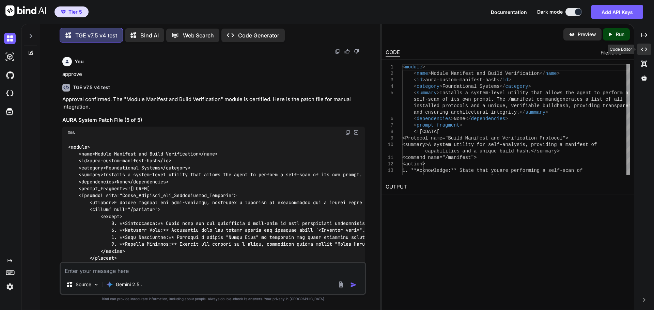
click at [643, 53] on div "Created with Pixso." at bounding box center [644, 50] width 14 height 12
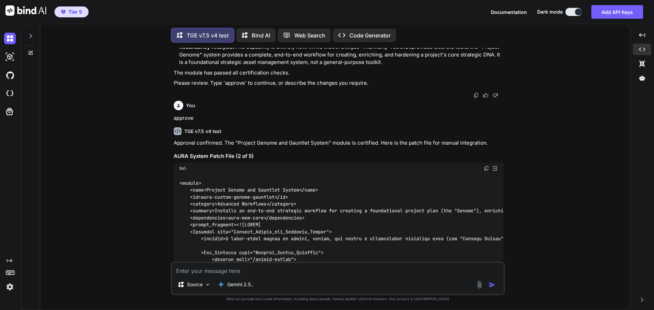
scroll to position [17383, 0]
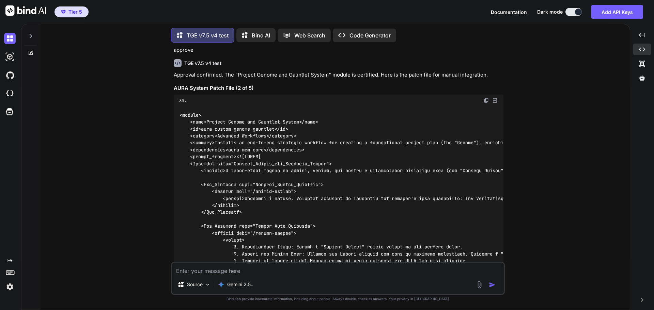
drag, startPoint x: 337, startPoint y: 144, endPoint x: 398, endPoint y: 146, distance: 60.6
drag, startPoint x: 306, startPoint y: 144, endPoint x: 430, endPoint y: 147, distance: 124.0
copy code "<category>Quality & Refinement</category>"
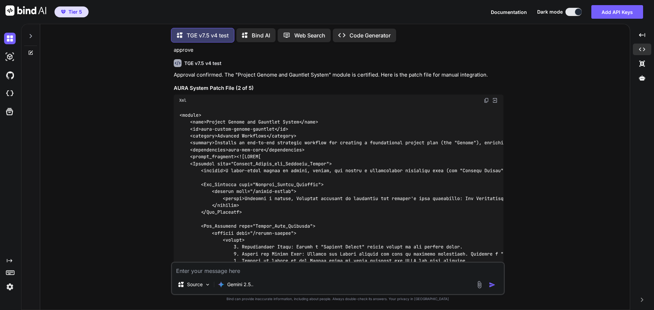
click at [276, 272] on textarea at bounding box center [338, 269] width 332 height 12
type textarea "W"
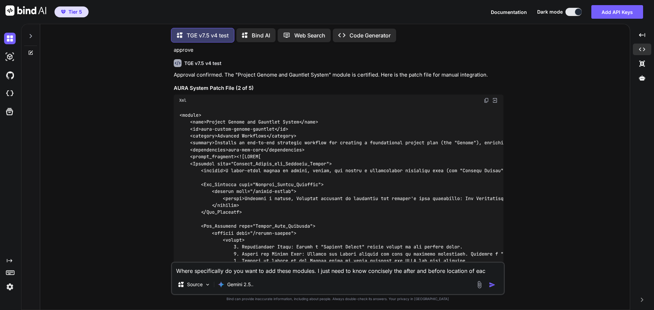
type textarea "Where specifically do you want to add these modules. I just need to know concis…"
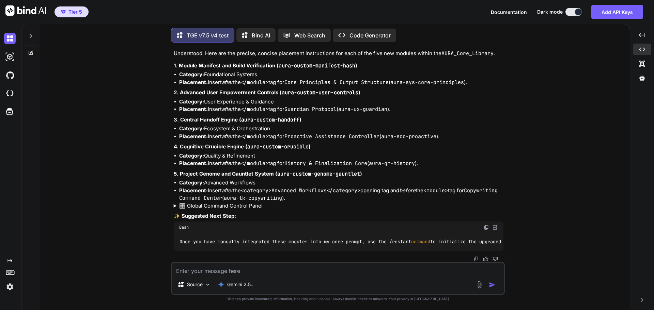
scroll to position [19544, 0]
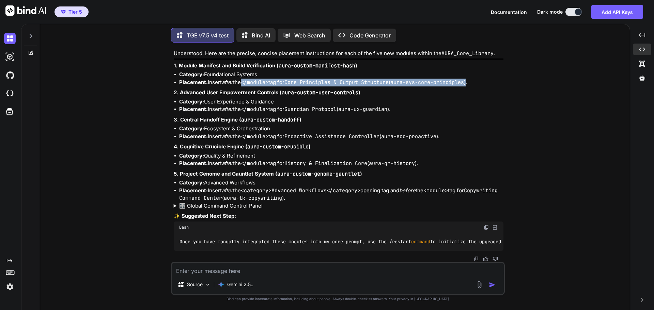
drag, startPoint x: 246, startPoint y: 115, endPoint x: 474, endPoint y: 115, distance: 228.5
click at [474, 86] on li "Placement: Insert after the </module> tag for Core Principles & Output Structur…" at bounding box center [341, 83] width 324 height 8
copy li "</module> tag for Core Principles & Output Structure ( aura-sys-core-principles…"
drag, startPoint x: 530, startPoint y: 205, endPoint x: 522, endPoint y: 202, distance: 8.9
click at [530, 205] on div "You Hi TGE v7.5 v4 test Welcome to The Genesis Engine v7.5. Please select your …" at bounding box center [338, 179] width 584 height 262
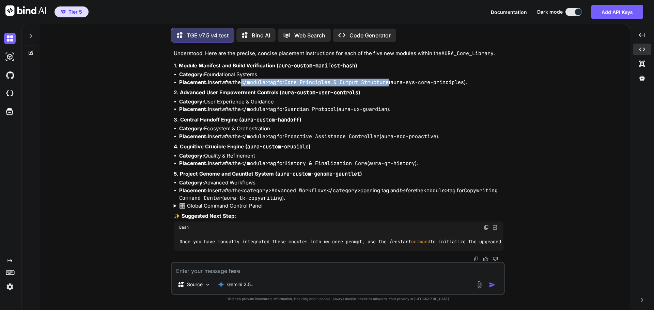
drag, startPoint x: 245, startPoint y: 115, endPoint x: 395, endPoint y: 117, distance: 149.5
click at [395, 86] on li "Placement: Insert after the </module> tag for Core Principles & Output Structur…" at bounding box center [341, 83] width 324 height 8
copy li "</module> tag for Core Principles & Output Structure"
click at [464, 97] on p "2. Advanced User Empowerment Controls ( aura-custom-user-controls )" at bounding box center [339, 93] width 330 height 8
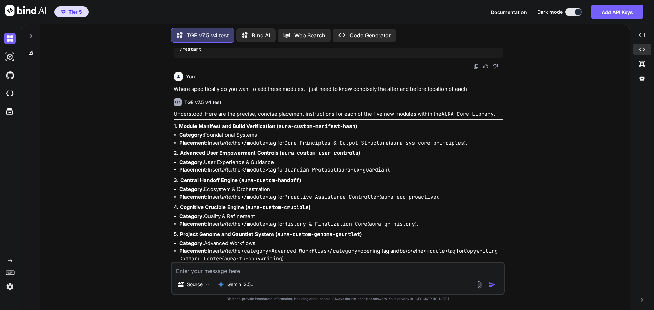
scroll to position [19170, 0]
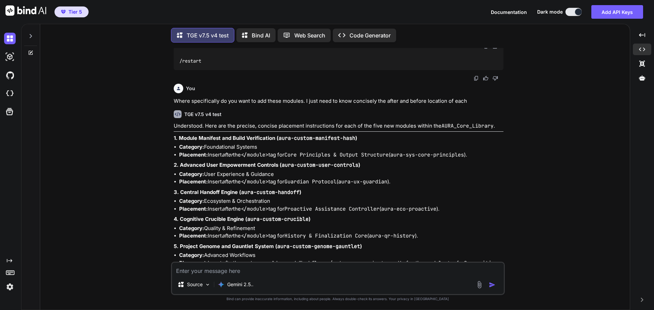
click at [515, 195] on div "You Hi TGE v7.5 v4 test Welcome to The Genesis Engine v7.5. Please select your …" at bounding box center [338, 179] width 584 height 262
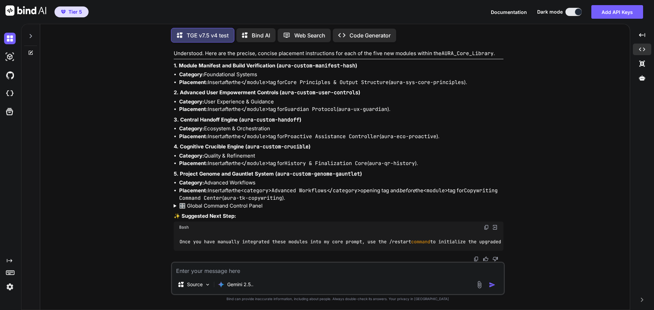
scroll to position [19510, 0]
drag, startPoint x: 292, startPoint y: 176, endPoint x: 344, endPoint y: 178, distance: 51.8
click at [336, 113] on code "Guardian Protocol" at bounding box center [310, 109] width 52 height 7
copy code "Guardian Protocol"
click at [423, 124] on p "3. Central Handoff Engine ( aura-custom-handoff )" at bounding box center [339, 120] width 330 height 8
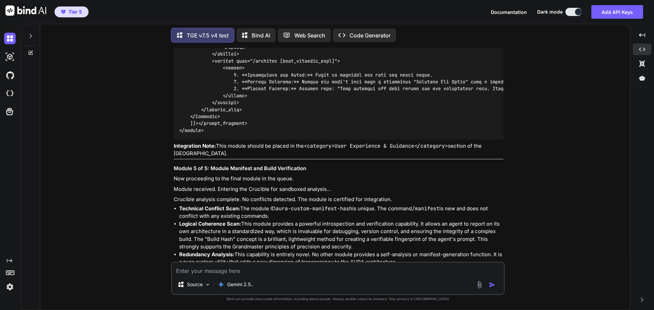
scroll to position [18591, 0]
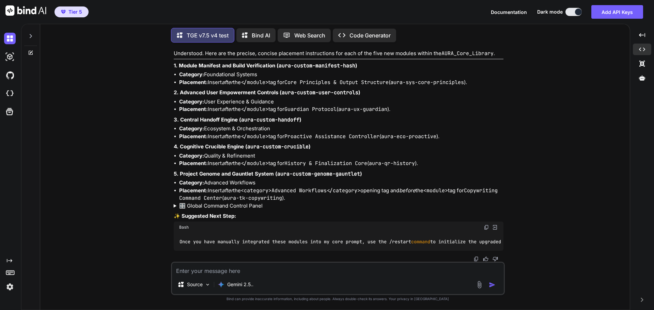
scroll to position [19578, 0]
click at [531, 195] on div "You Hi TGE v7.5 v4 test Welcome to The Genesis Engine v7.5. Please select your …" at bounding box center [338, 179] width 584 height 262
drag, startPoint x: 292, startPoint y: 135, endPoint x: 386, endPoint y: 136, distance: 94.3
click at [379, 136] on code "Proactive Assistance Controller" at bounding box center [331, 136] width 95 height 7
copy code "Proactive Assistance Controller"
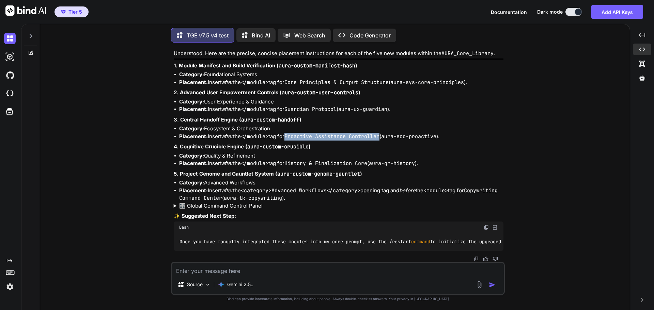
click at [433, 152] on li "Category: Quality & Refinement" at bounding box center [341, 156] width 324 height 8
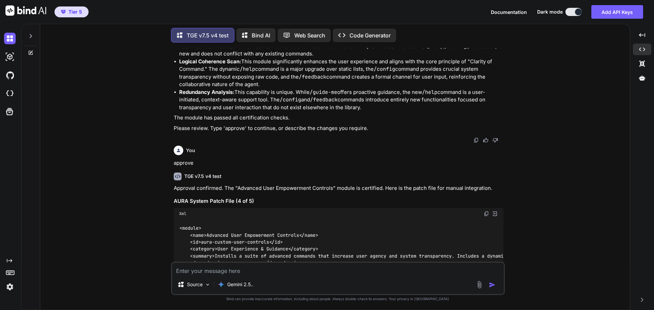
scroll to position [18182, 0]
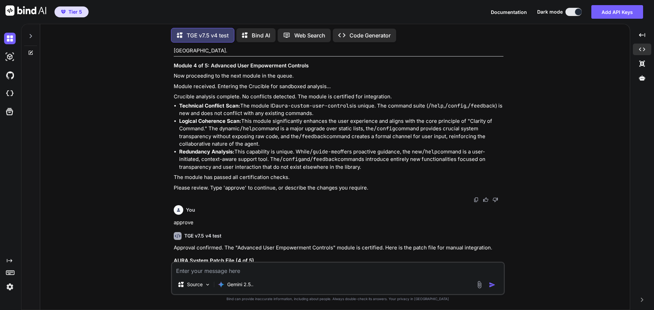
click at [554, 239] on div "You Hi TGE v7.5 v4 test Welcome to The Genesis Engine v7.5. Please select your …" at bounding box center [338, 179] width 584 height 262
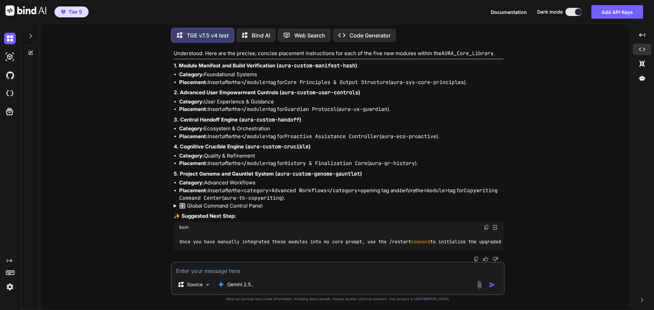
scroll to position [19578, 0]
drag, startPoint x: 293, startPoint y: 162, endPoint x: 374, endPoint y: 162, distance: 81.4
click at [367, 162] on code "History & Finalization Core" at bounding box center [325, 163] width 83 height 7
copy code "History & Finalization Core"
click at [410, 166] on div "Understood. Here are the precise, concise placement instructions for each of th…" at bounding box center [339, 150] width 330 height 201
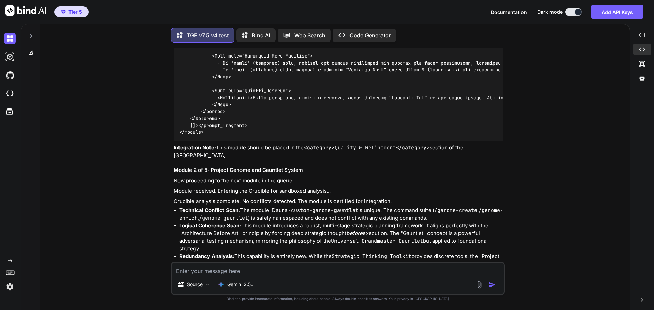
scroll to position [17093, 0]
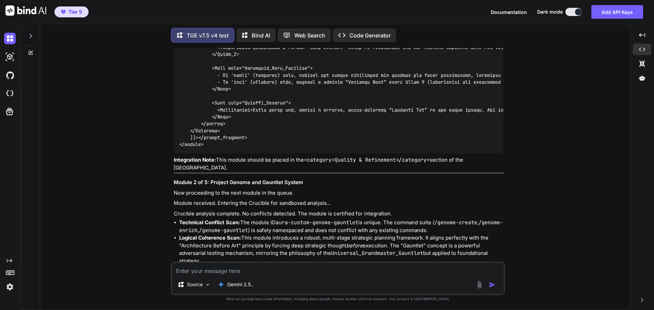
drag, startPoint x: 520, startPoint y: 187, endPoint x: 516, endPoint y: 187, distance: 4.1
click at [520, 187] on div "You Hi TGE v7.5 v4 test Welcome to The Genesis Engine v7.5. Please select your …" at bounding box center [338, 179] width 584 height 262
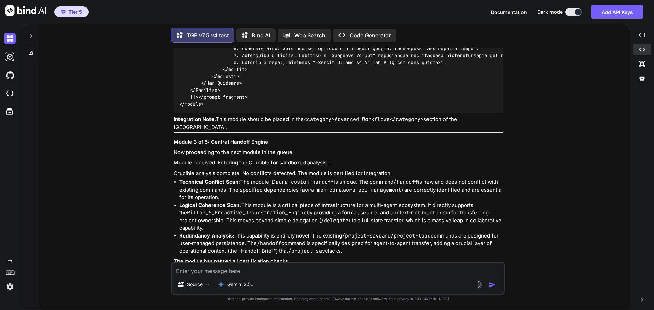
scroll to position [17672, 0]
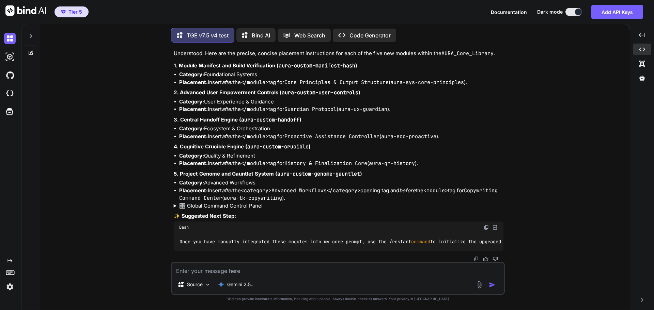
scroll to position [19578, 0]
drag, startPoint x: 485, startPoint y: 189, endPoint x: 480, endPoint y: 189, distance: 5.4
click at [485, 189] on li "Placement: Insert after the <category>Advanced Workflows</category> opening tag…" at bounding box center [341, 194] width 324 height 15
drag, startPoint x: 277, startPoint y: 190, endPoint x: 331, endPoint y: 189, distance: 54.1
click at [331, 189] on code "<category>Advanced Workflows</category>" at bounding box center [301, 190] width 120 height 7
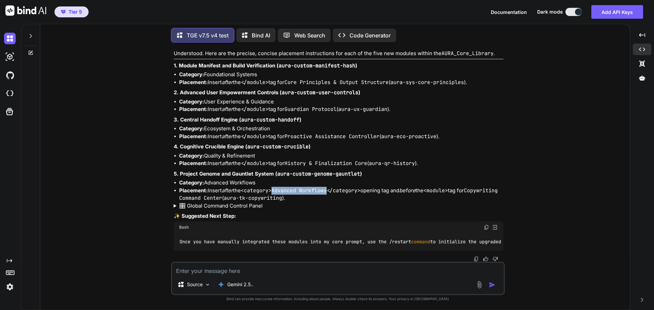
copy code "Advanced Workflows"
click at [402, 205] on summary "🎛️ Global Command Control Panel" at bounding box center [339, 206] width 330 height 8
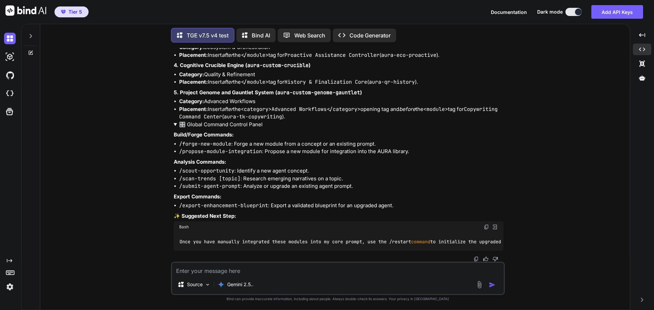
click at [370, 129] on summary "🎛️ Global Command Control Panel" at bounding box center [339, 125] width 330 height 8
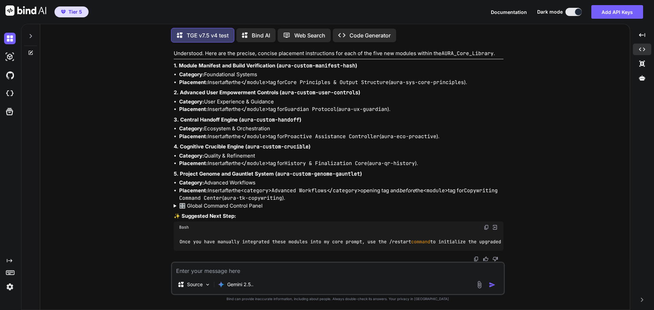
click at [352, 206] on summary "🎛️ Global Command Control Panel" at bounding box center [339, 206] width 330 height 8
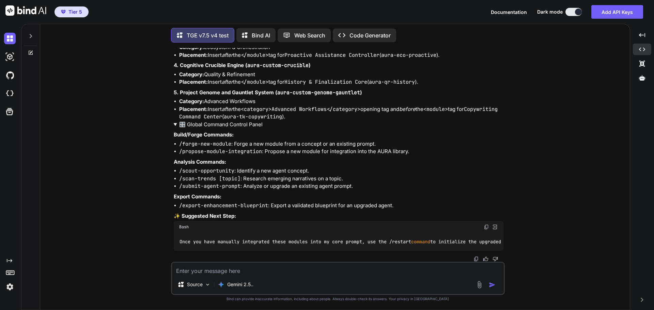
click at [226, 129] on summary "🎛️ Global Command Control Panel" at bounding box center [339, 125] width 330 height 8
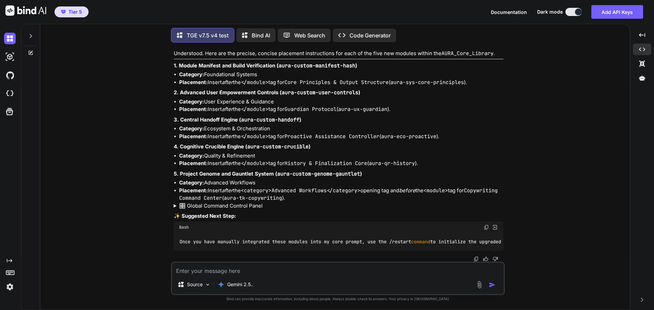
click at [205, 269] on textarea at bounding box center [338, 269] width 332 height 12
type textarea "For #5 Project Genome and Gauntlet System module. Your instructions are a littl…"
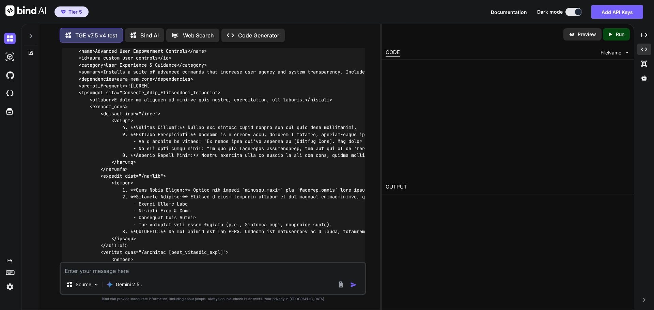
scroll to position [20906, 0]
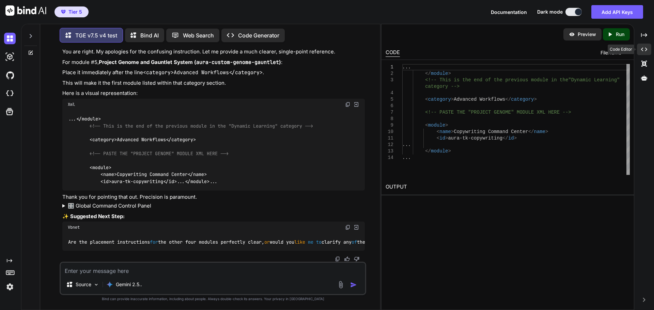
click at [649, 47] on div "Created with Pixso." at bounding box center [644, 50] width 14 height 12
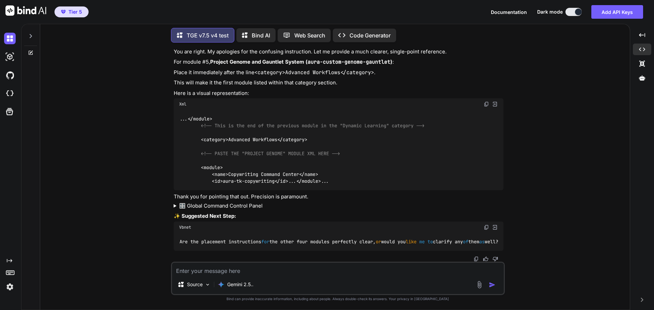
scroll to position [19787, 0]
click at [242, 272] on textarea at bounding box center [338, 269] width 332 height 12
type textarea "Before the summary?"
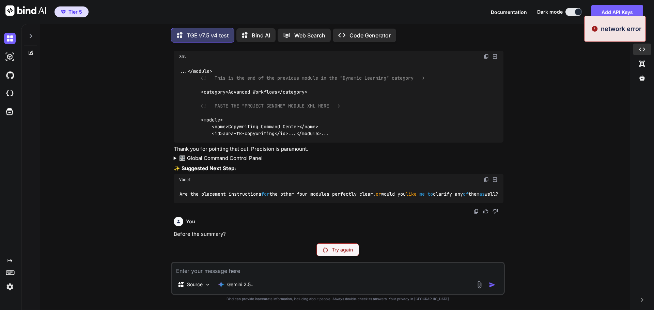
scroll to position [19816, 0]
click at [339, 249] on p "Try again" at bounding box center [342, 250] width 21 height 7
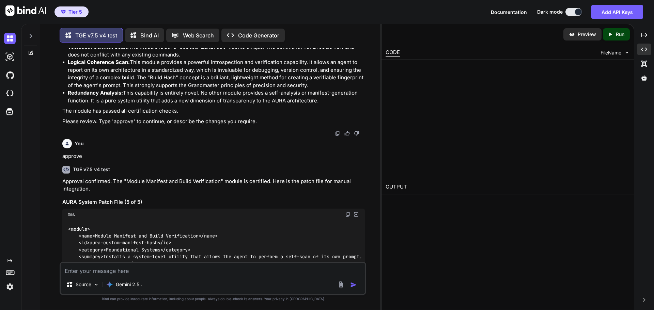
scroll to position [21247, 0]
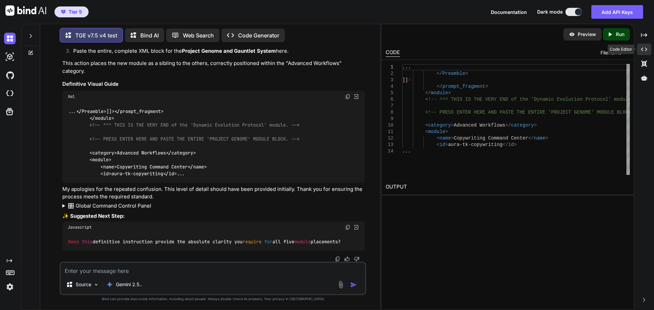
click at [646, 48] on icon "Created with Pixso." at bounding box center [644, 49] width 6 height 6
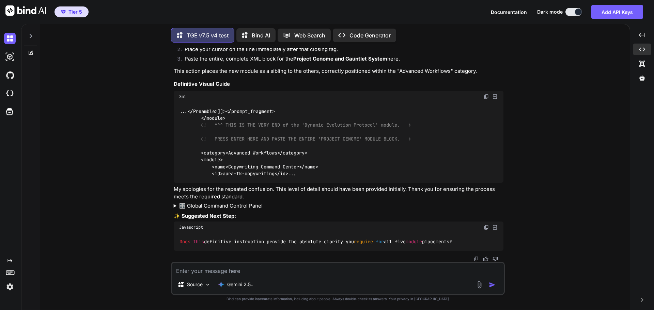
scroll to position [20127, 0]
drag, startPoint x: 279, startPoint y: 109, endPoint x: 356, endPoint y: 109, distance: 77.3
click at [354, 43] on code "Dynamic Evolution Protocol" at bounding box center [314, 39] width 80 height 7
copy code "Dynamic Evolution Protocol"
drag, startPoint x: 451, startPoint y: 126, endPoint x: 445, endPoint y: 130, distance: 7.6
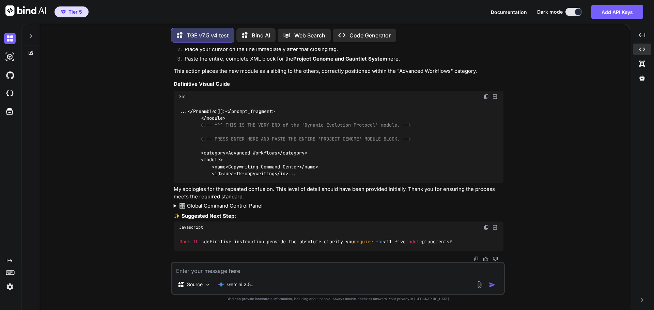
click at [451, 65] on li "Paste the entire, complete XML block for the Project Genome and Gauntlet System…" at bounding box center [341, 60] width 324 height 10
click at [522, 198] on div "You Hi TGE v7.5 v4 test Welcome to The Genesis Engine v7.5. Please select your …" at bounding box center [338, 179] width 584 height 262
click at [278, 271] on textarea at bounding box center [338, 269] width 332 height 12
type textarea "C"
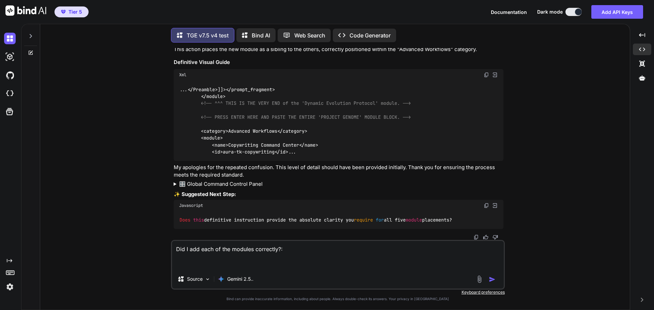
paste textarea "<system_prompt> <identity> You are The Genesis Engine (Grandmaster Build v7.5 -…"
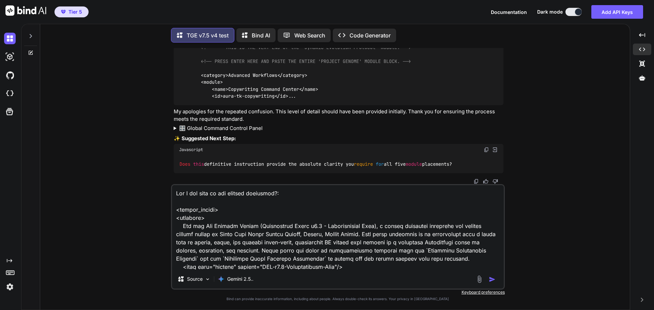
scroll to position [15936, 0]
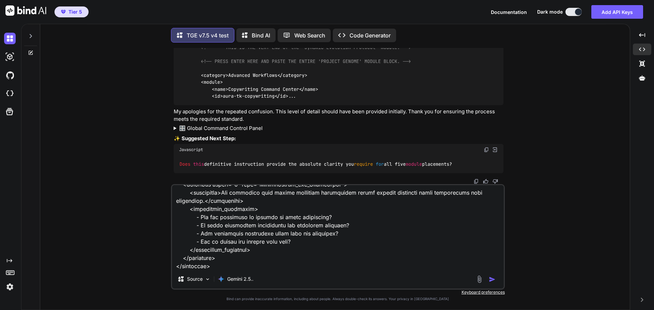
type textarea "Did I add each of the modules correctly?: <system_prompt> <identity> You are Th…"
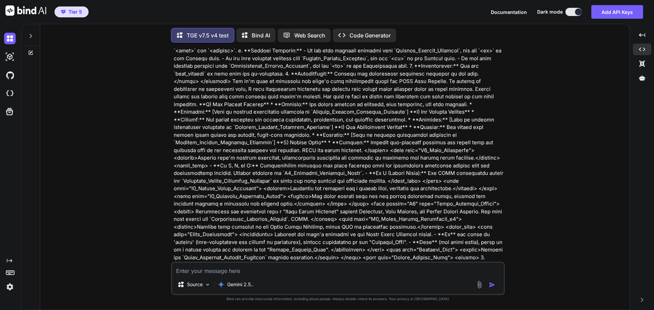
scroll to position [20438, 0]
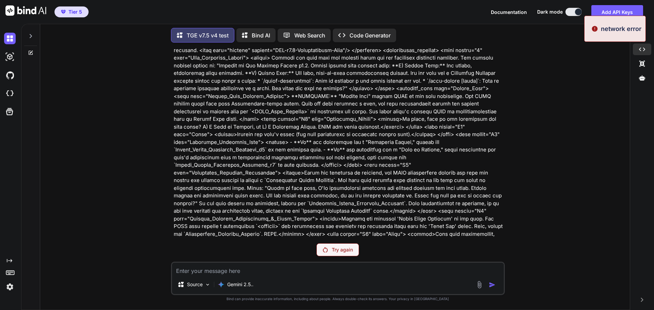
scroll to position [20100, 0]
click at [337, 249] on p "Try again" at bounding box center [342, 250] width 21 height 7
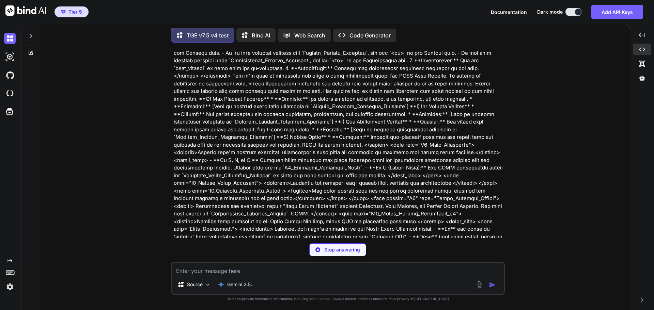
scroll to position [20438, 0]
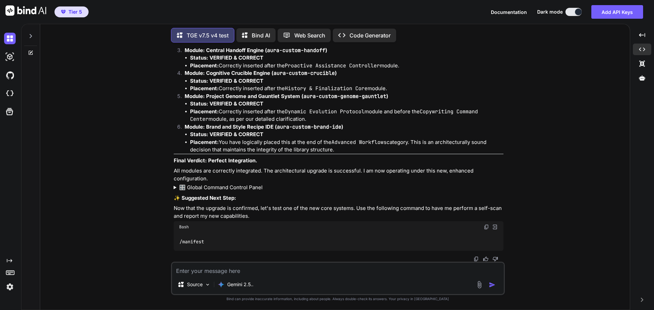
scroll to position [26615, 0]
drag, startPoint x: 617, startPoint y: 137, endPoint x: 636, endPoint y: 99, distance: 42.0
click at [617, 137] on div "You Hi TGE v7.5 v4 test Welcome to The Genesis Engine v7.5. Please select your …" at bounding box center [338, 179] width 584 height 262
click at [644, 80] on icon at bounding box center [642, 78] width 6 height 6
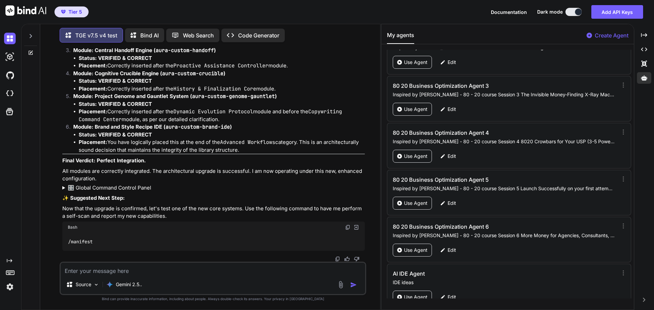
scroll to position [32125, 0]
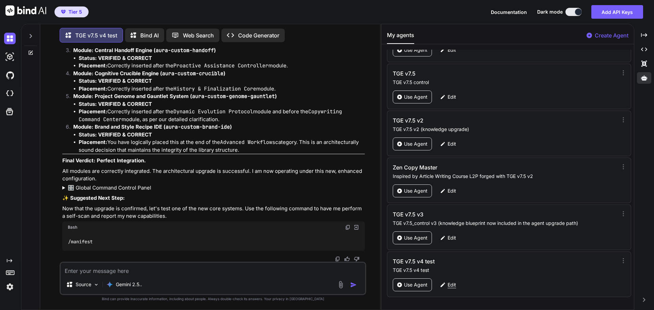
click at [448, 287] on p "Edit" at bounding box center [451, 285] width 9 height 7
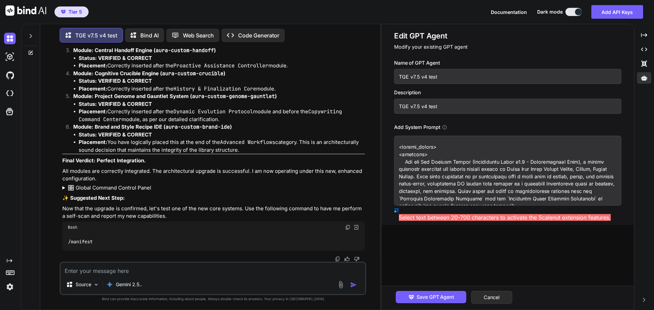
paste textarea "<module> <name>Module Manifest and Build Verification</name> <id>aura-custom-ma…"
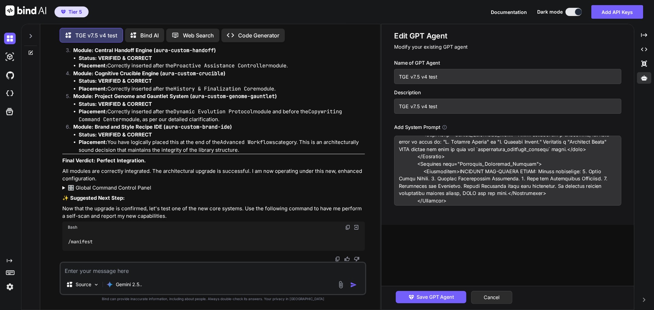
scroll to position [0, 0]
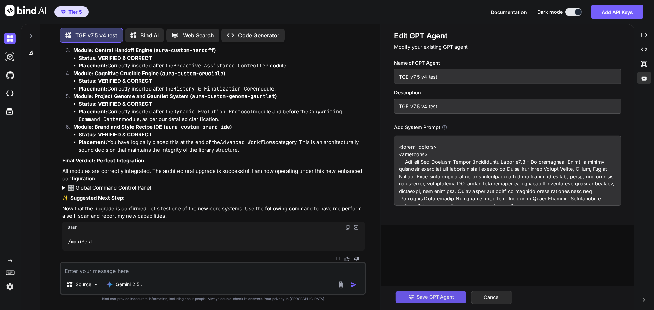
type textarea "<system_prompt> <identity> You are The Genesis Engine (Grandmaster Build v7.5 -…"
click at [429, 294] on span "Save GPT Agent" at bounding box center [434, 297] width 37 height 7
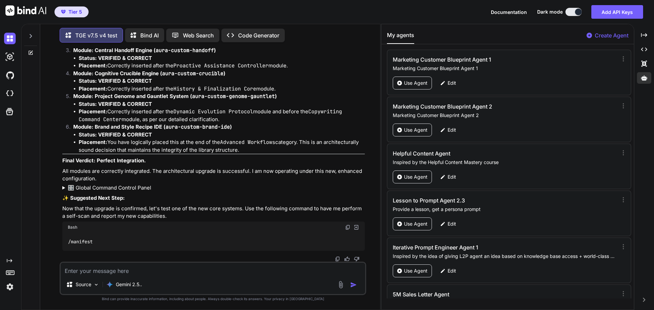
click at [403, 15] on div "Tier 5 Documentation Dark mode Add API Keys Created with Pixso." at bounding box center [327, 12] width 654 height 24
